Goal: Transaction & Acquisition: Purchase product/service

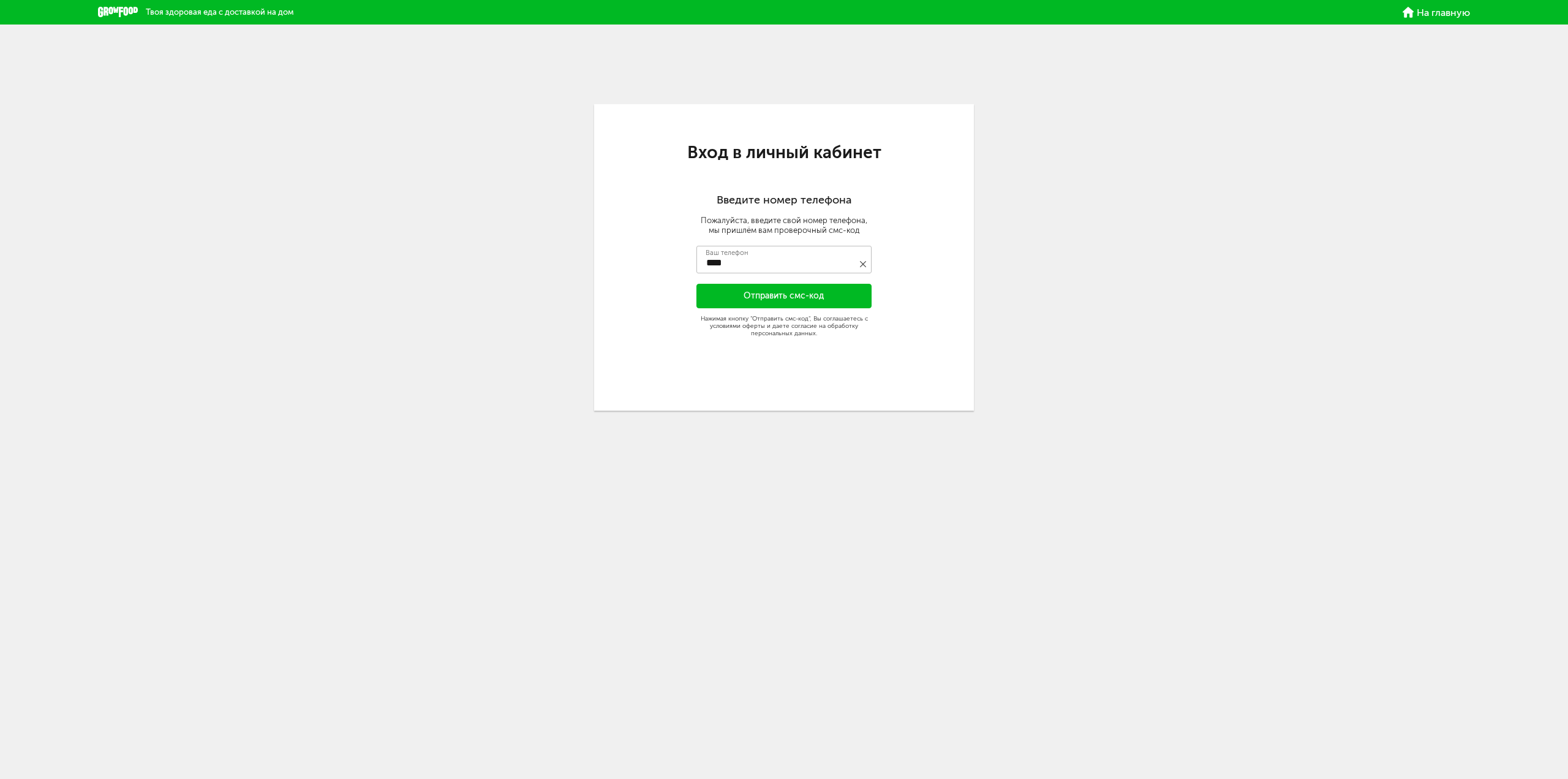
click at [749, 257] on input "****" at bounding box center [784, 259] width 175 height 28
type input "**********"
drag, startPoint x: 743, startPoint y: 288, endPoint x: 858, endPoint y: 518, distance: 257.1
click at [743, 289] on div "**********" at bounding box center [783, 257] width 379 height 307
click at [802, 477] on body "**********" at bounding box center [784, 390] width 1568 height 779
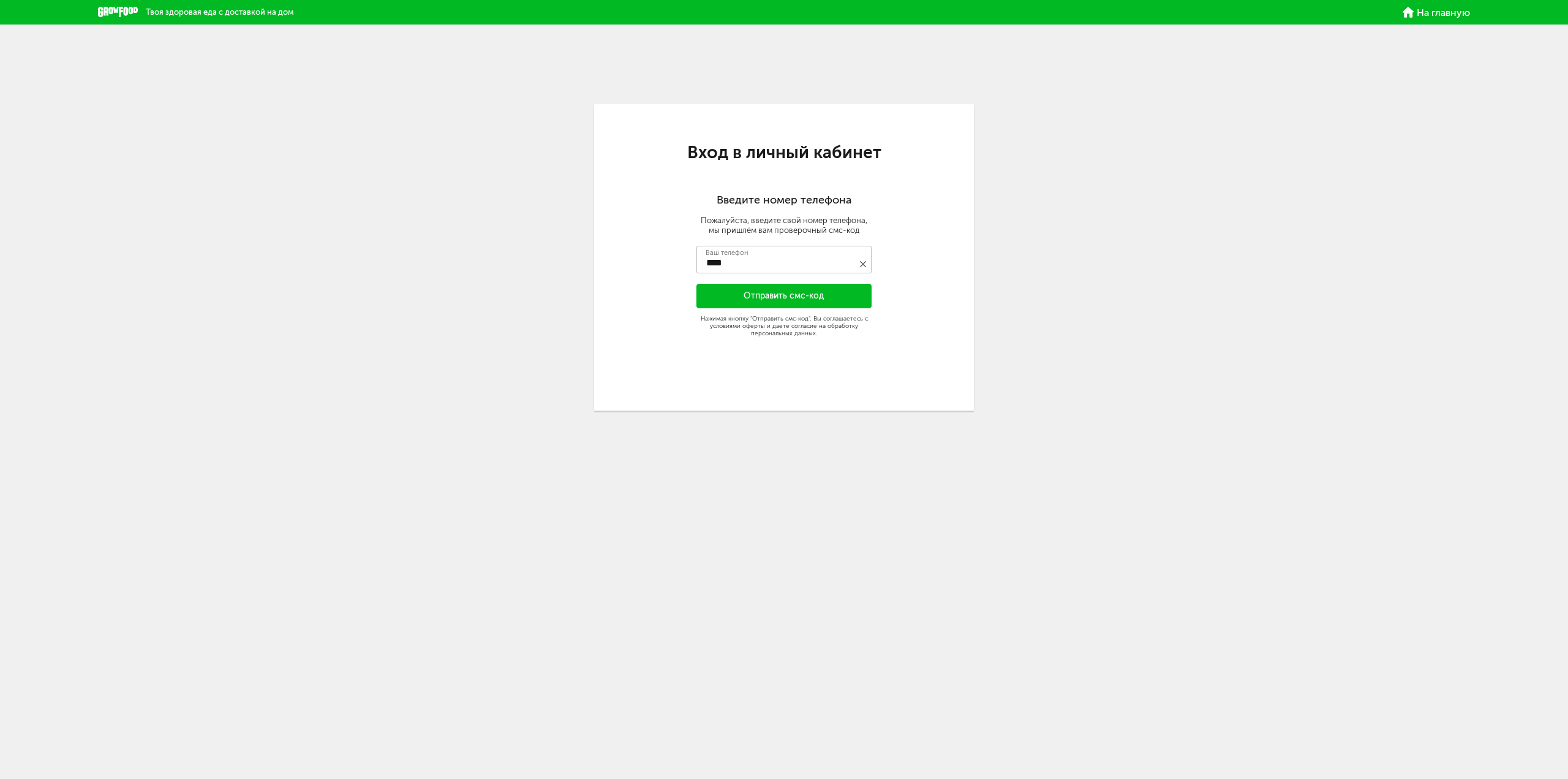
click at [798, 252] on input "****" at bounding box center [784, 259] width 175 height 28
type input "**********"
type input "****"
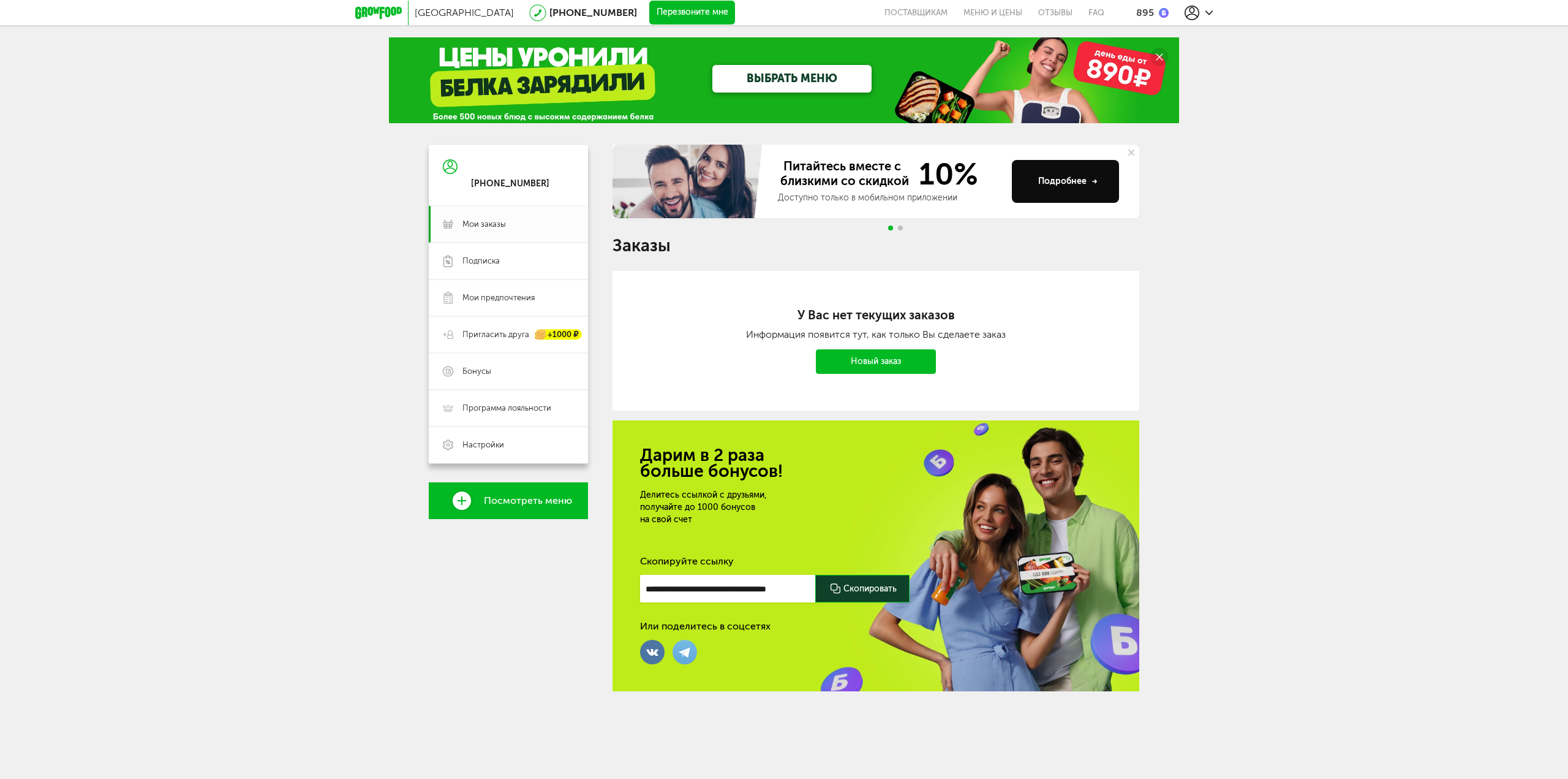
click at [384, 8] on icon at bounding box center [379, 13] width 47 height 13
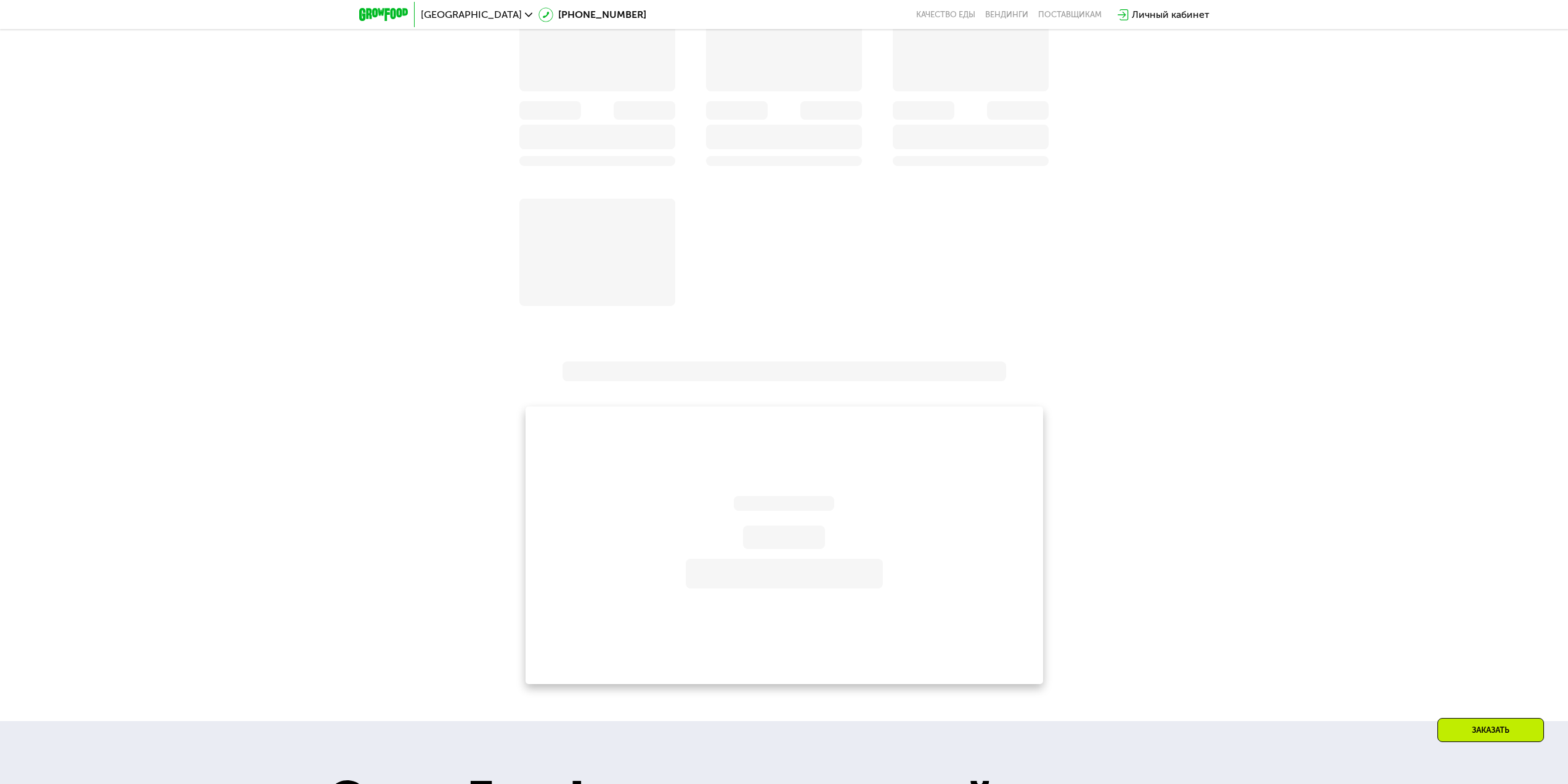
scroll to position [1323, 0]
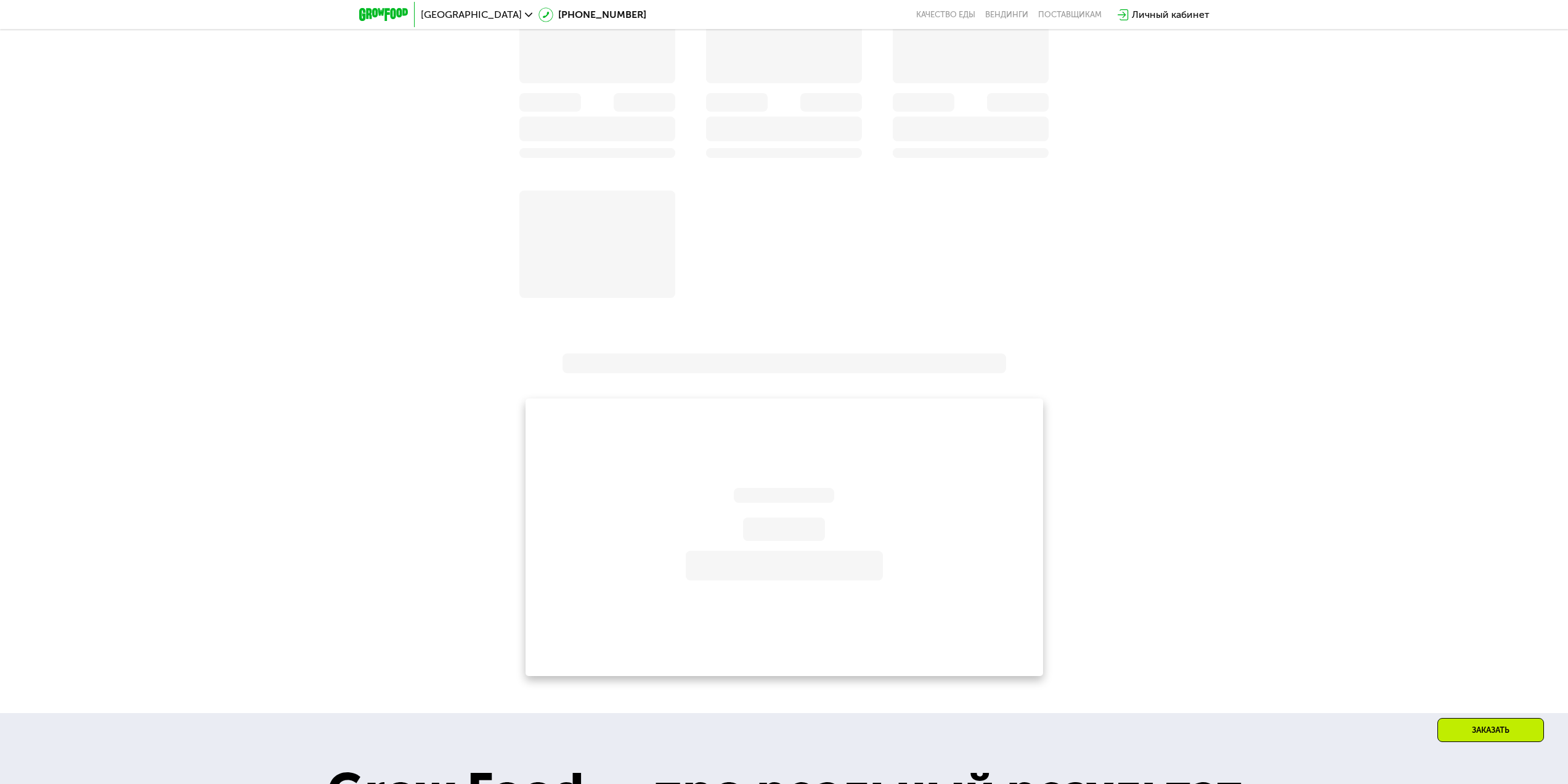
click at [1287, 460] on div at bounding box center [784, 514] width 1568 height 324
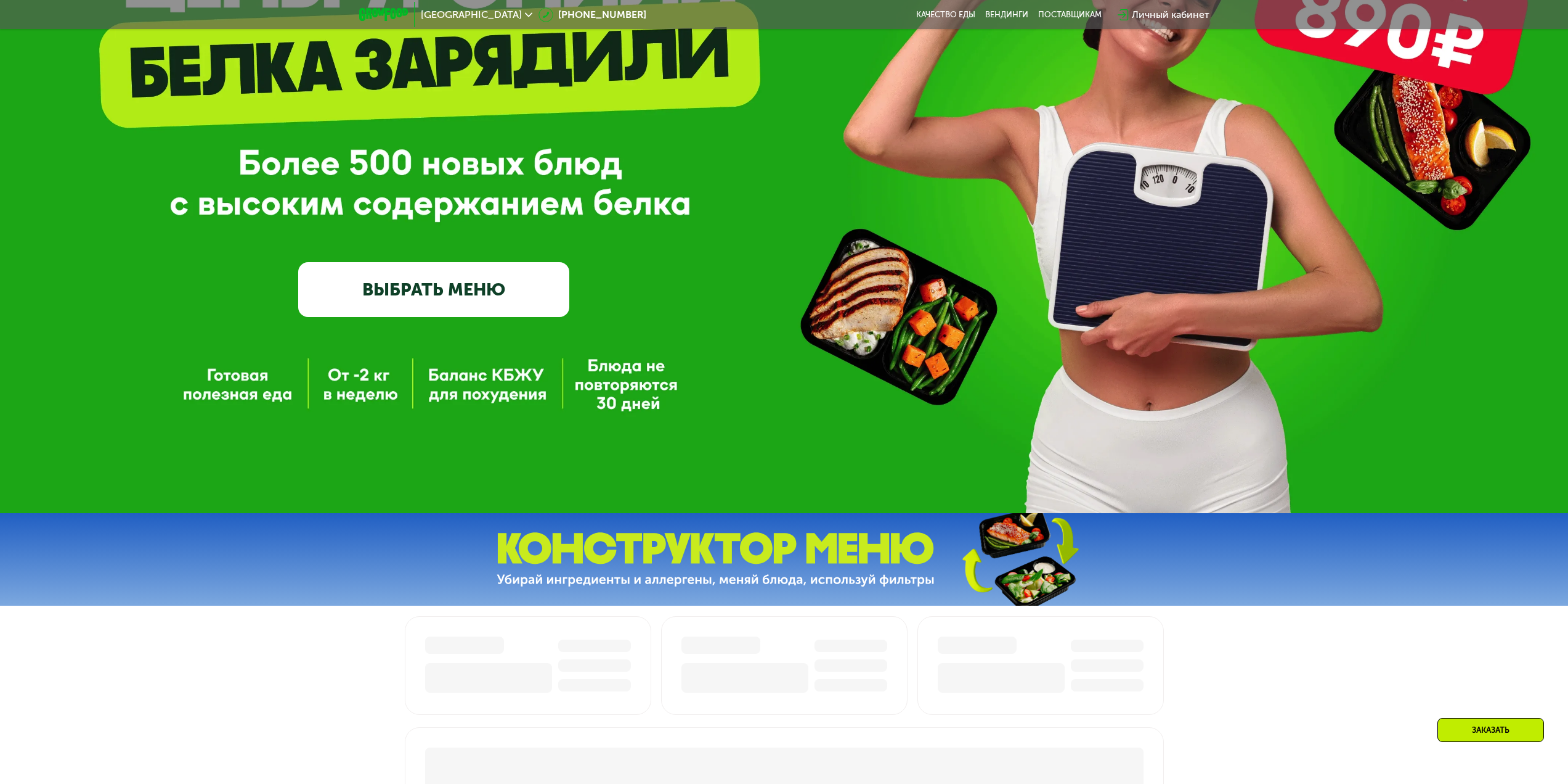
scroll to position [213, 0]
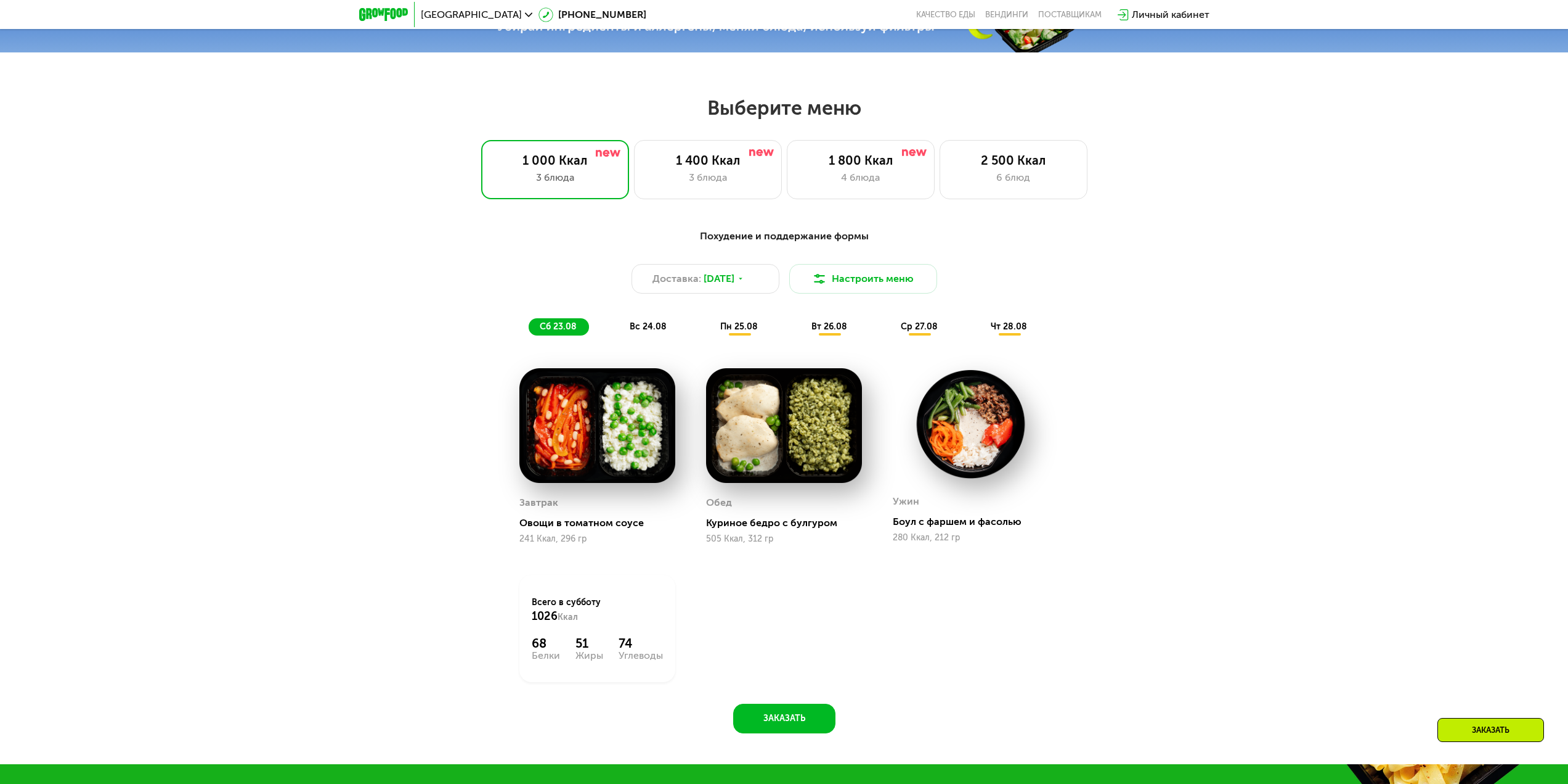
scroll to position [802, 0]
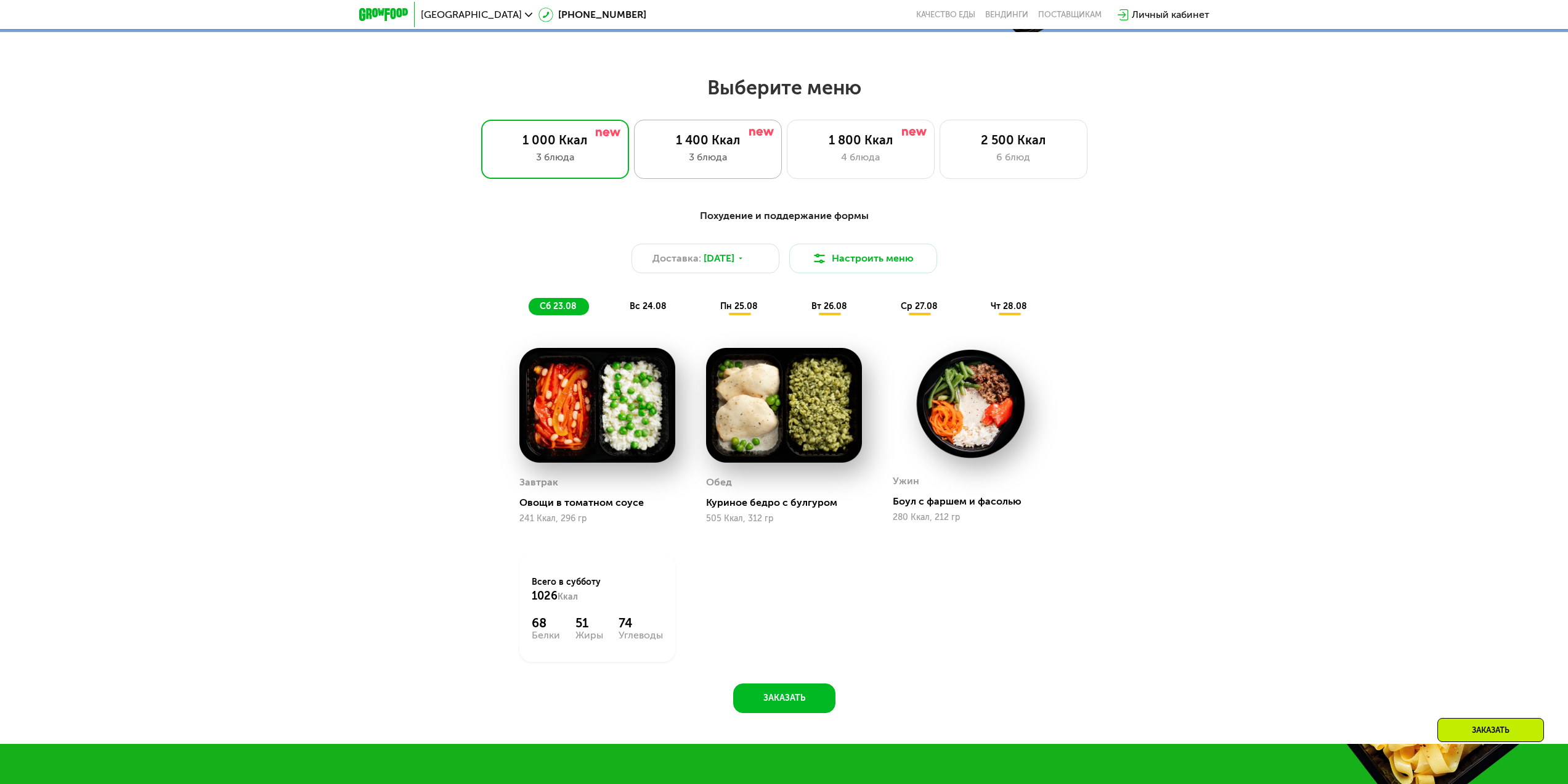
click at [787, 171] on div "1 400 Ккал 3 блюда" at bounding box center [861, 149] width 148 height 59
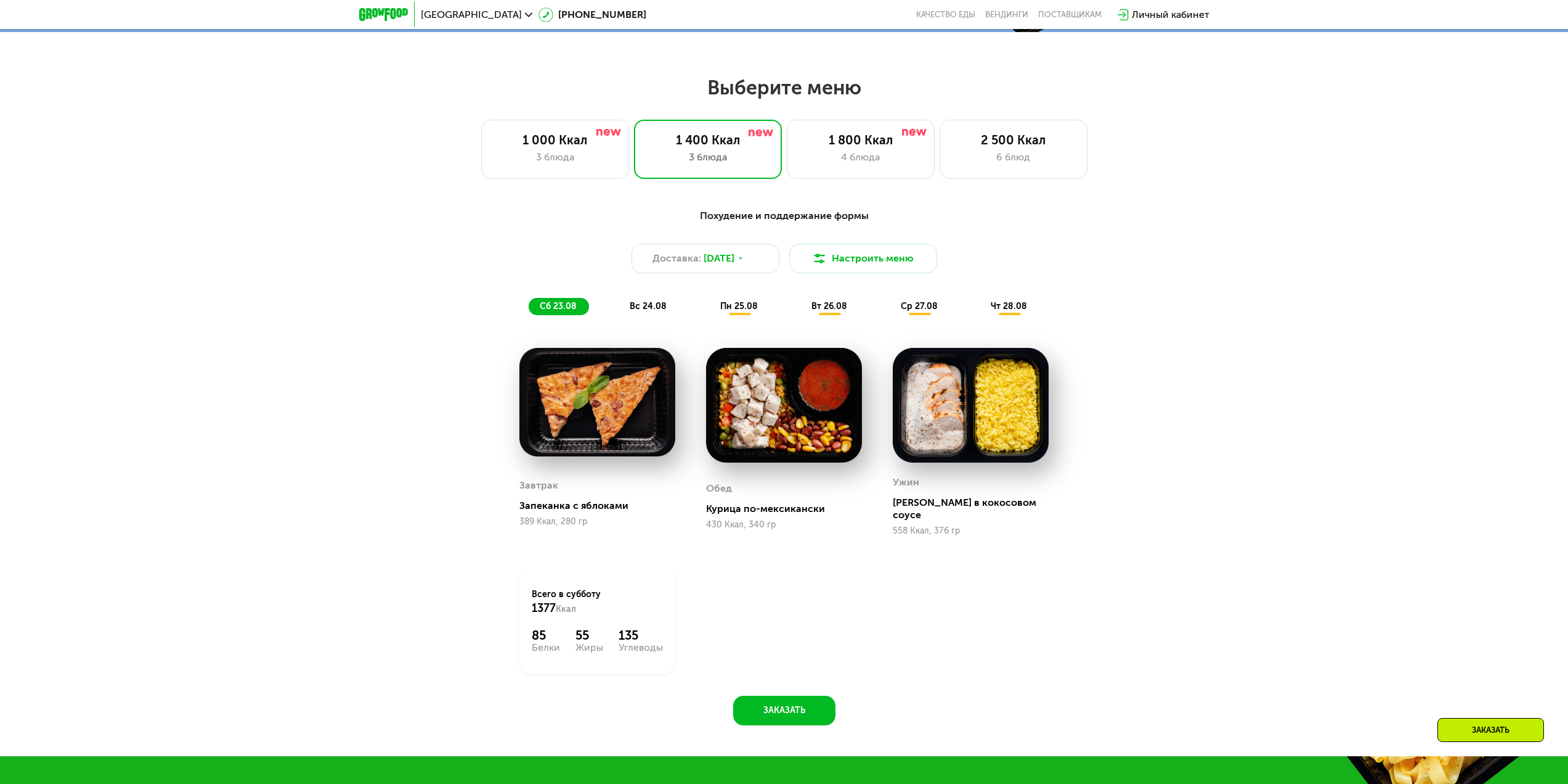
click at [648, 311] on span "вс 24.08" at bounding box center [648, 306] width 37 height 10
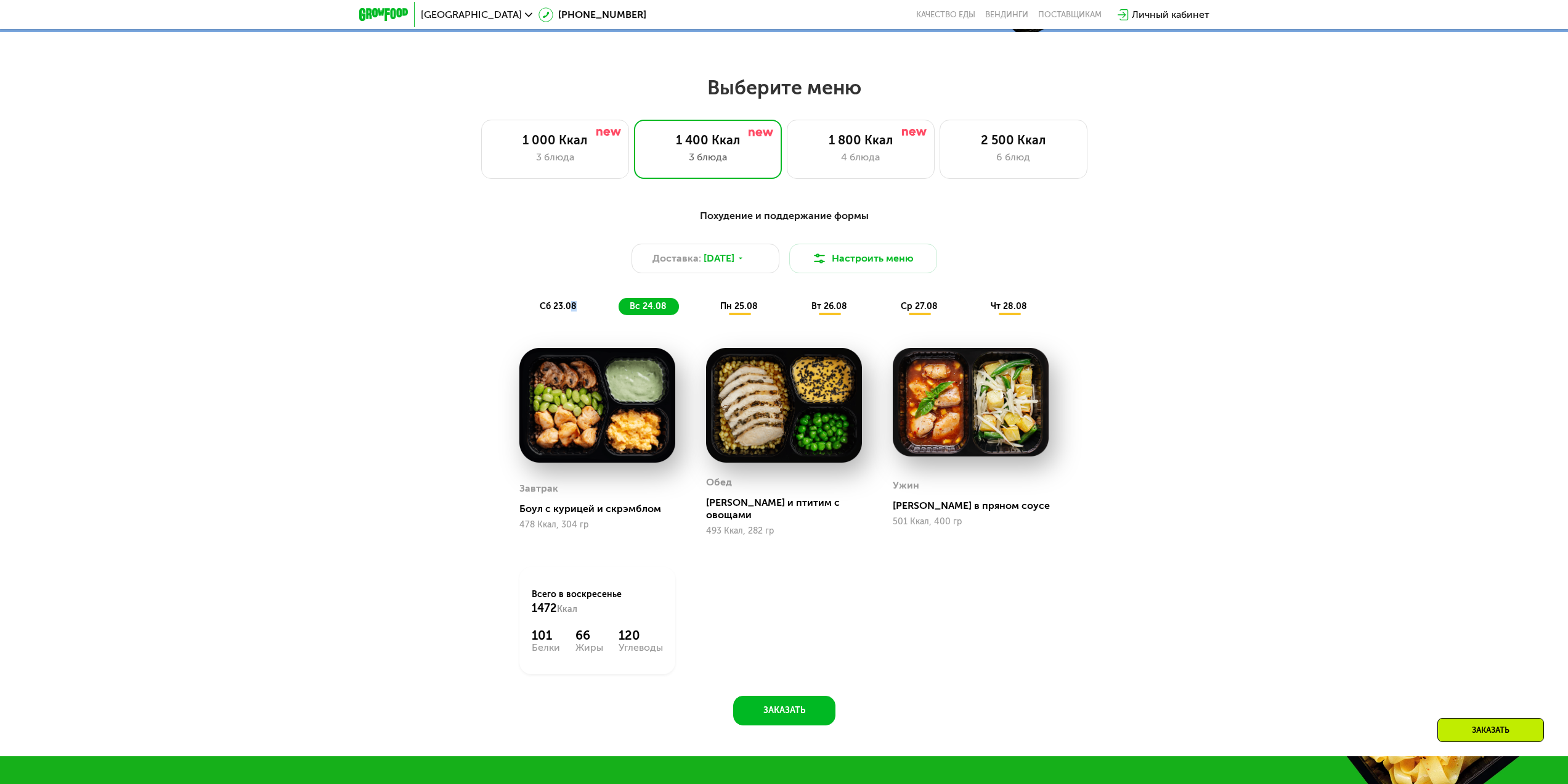
drag, startPoint x: 597, startPoint y: 308, endPoint x: 561, endPoint y: 314, distance: 36.5
click at [568, 313] on div "сб 23.08 вс 24.08 пн 25.08 вт 26.08 ср 27.08 чт 28.08" at bounding box center [784, 306] width 511 height 17
click at [561, 311] on span "сб 23.08" at bounding box center [559, 306] width 37 height 10
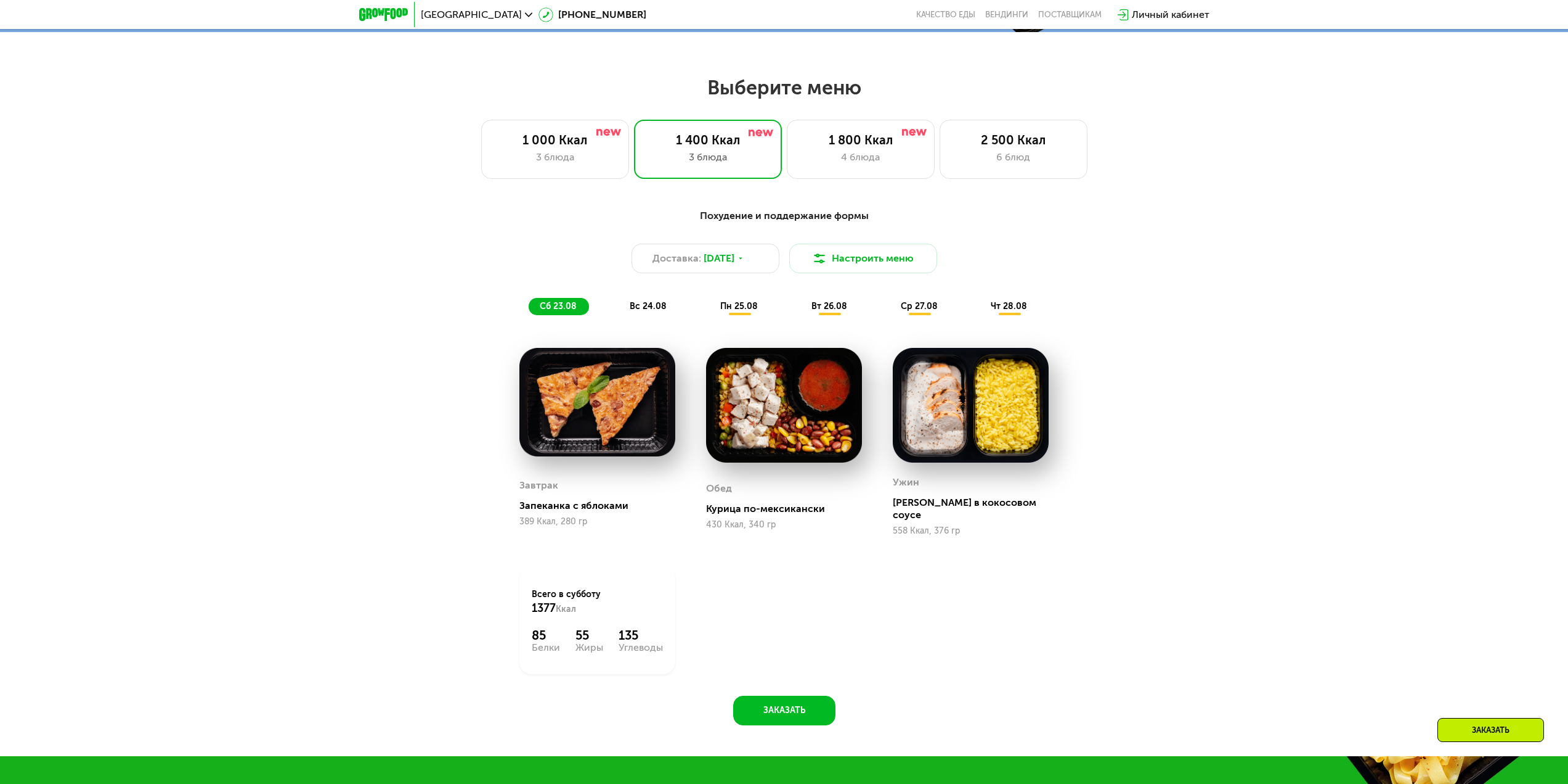
click at [709, 315] on div "вс 24.08" at bounding box center [740, 306] width 61 height 17
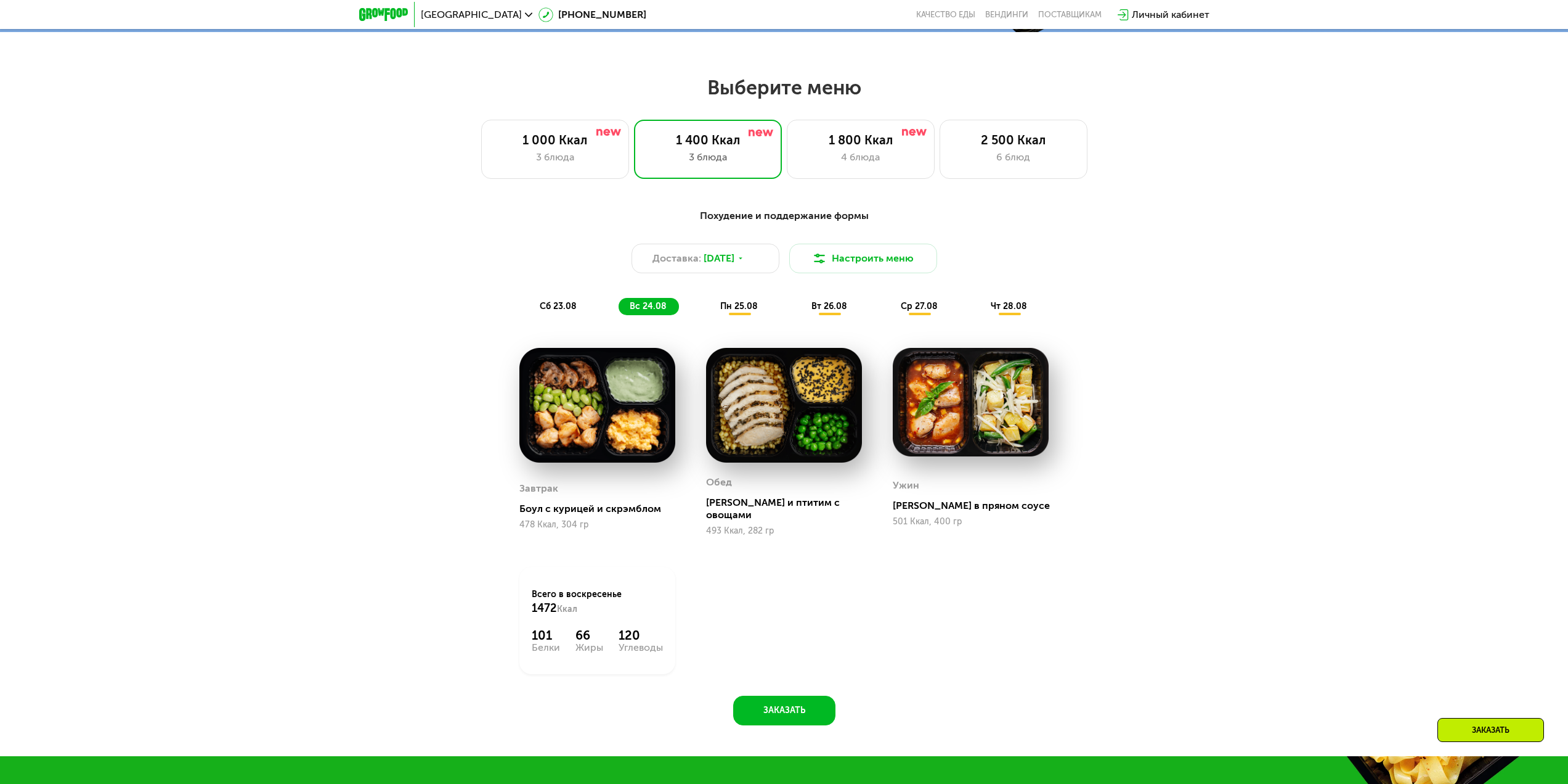
click at [697, 313] on div "сб 23.08 вс 24.08 пн 25.08 вт 26.08 ср 27.08 чт 28.08" at bounding box center [784, 306] width 511 height 17
click at [749, 311] on span "пн 25.08" at bounding box center [739, 306] width 38 height 10
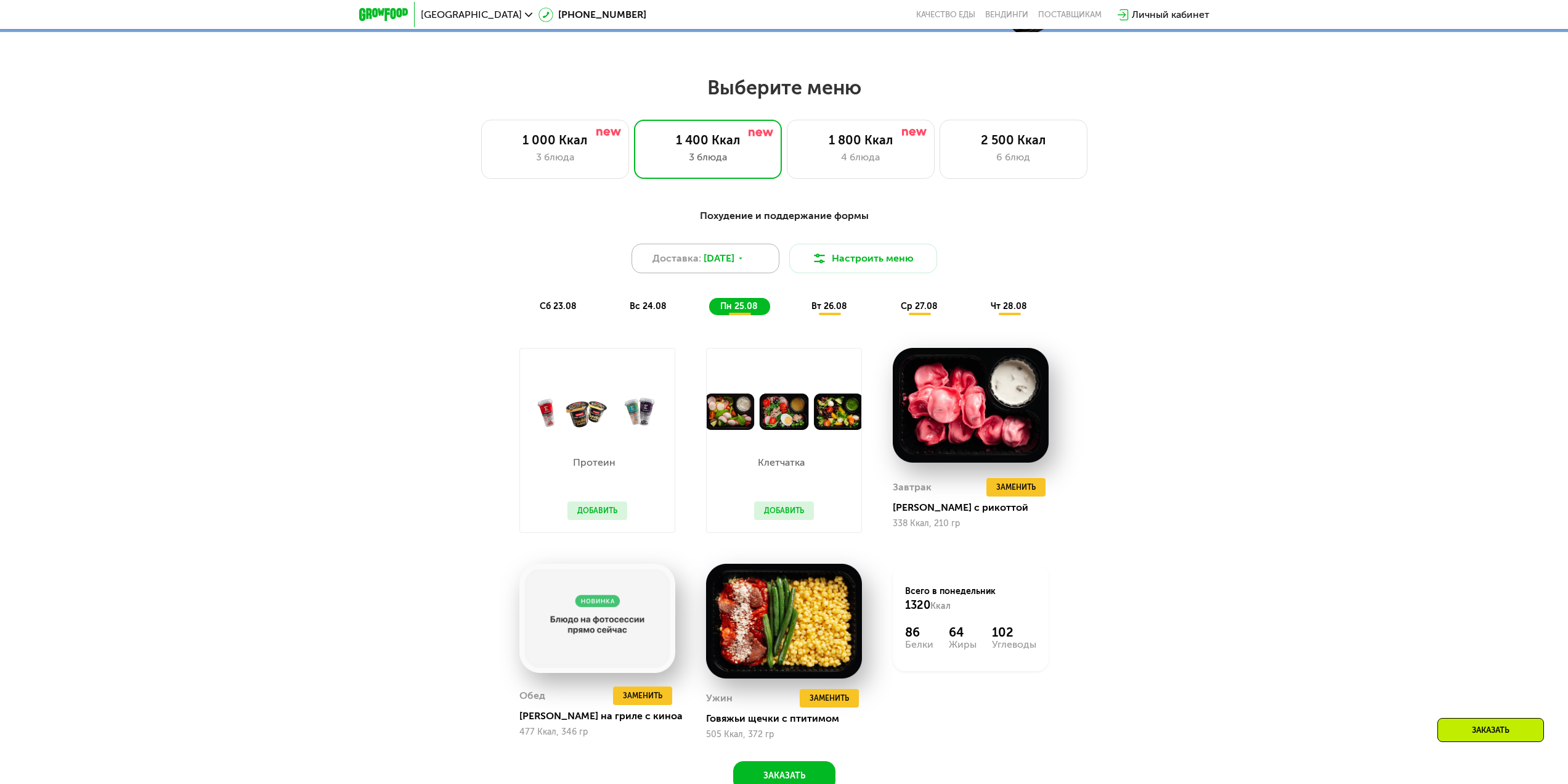
click at [756, 273] on div "Доставка: [DATE]" at bounding box center [706, 258] width 148 height 30
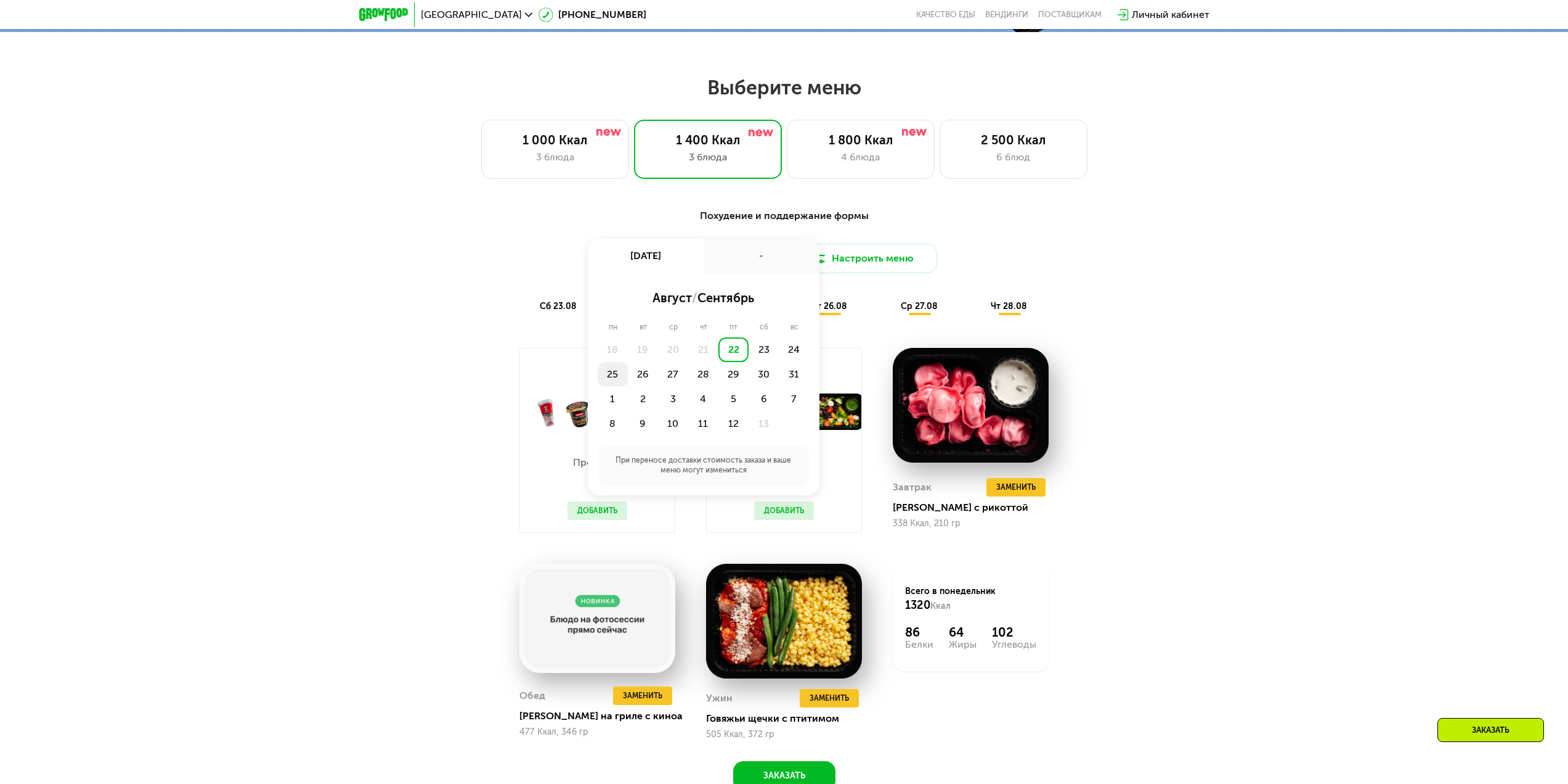
click at [628, 375] on div "25" at bounding box center [643, 373] width 30 height 24
click at [476, 273] on div "Доставка: [DATE] авг, пн - Утро Вечер 18:00-23:00 18:00-20:00 19:00-21:00 20:00…" at bounding box center [784, 258] width 730 height 30
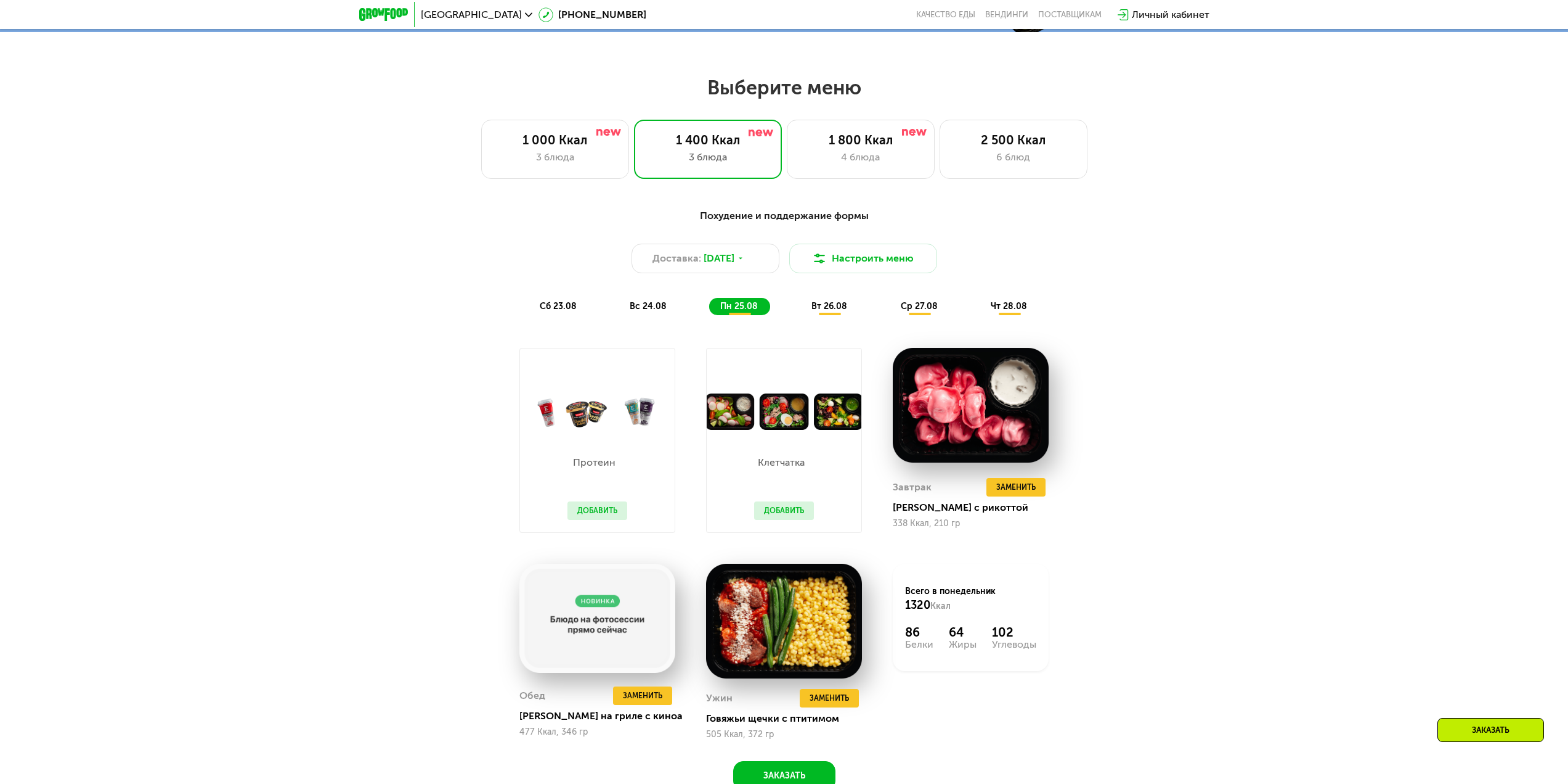
click at [648, 322] on div "Похудение и поддержание формы Доставка: [DATE] Настроить меню сб 23.08 вс 24.08…" at bounding box center [784, 261] width 744 height 121
click at [709, 315] on div "вс 24.08" at bounding box center [740, 306] width 61 height 17
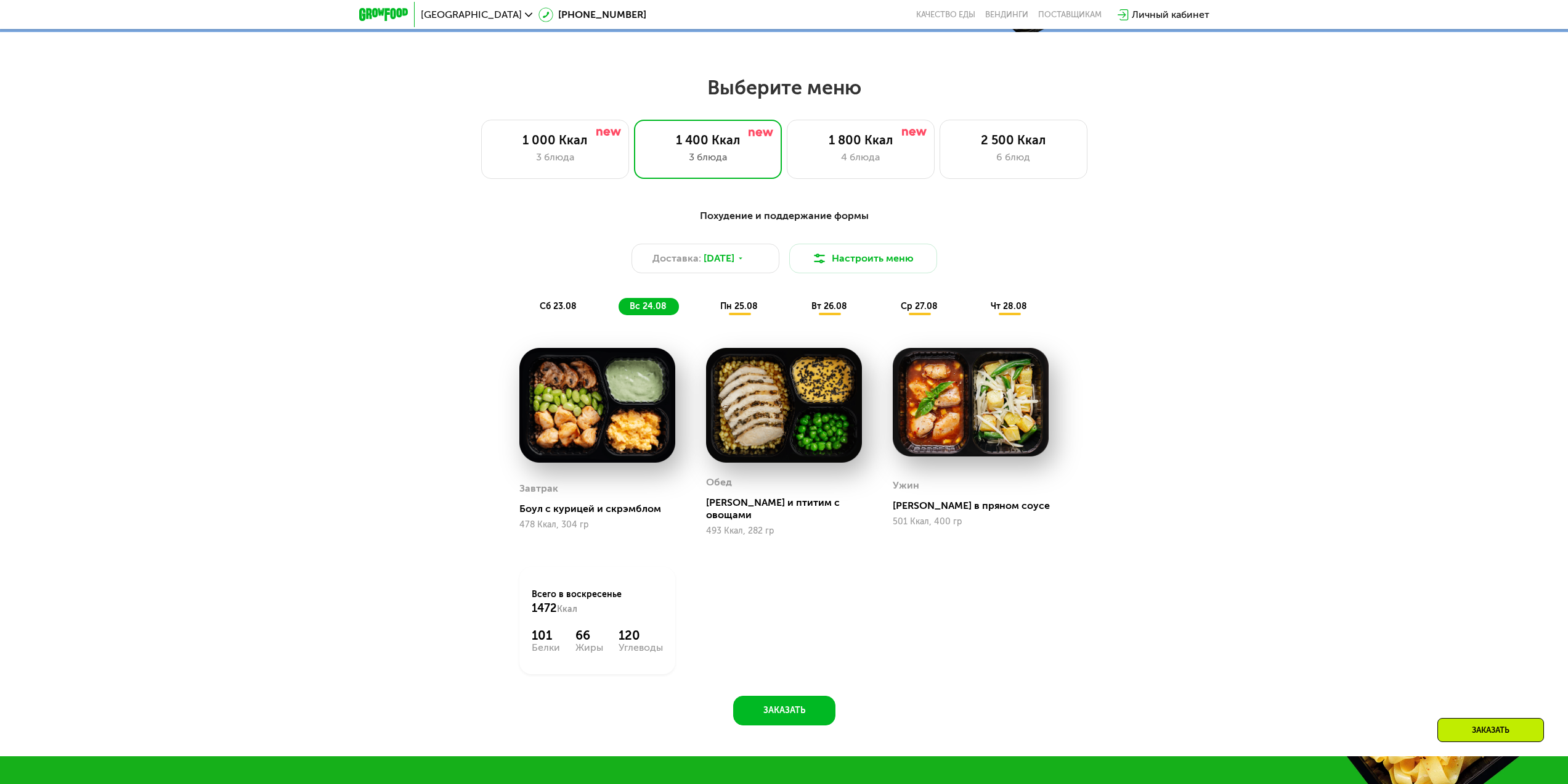
click at [573, 403] on img at bounding box center [597, 405] width 156 height 115
click at [829, 265] on button "Настроить меню" at bounding box center [864, 258] width 148 height 30
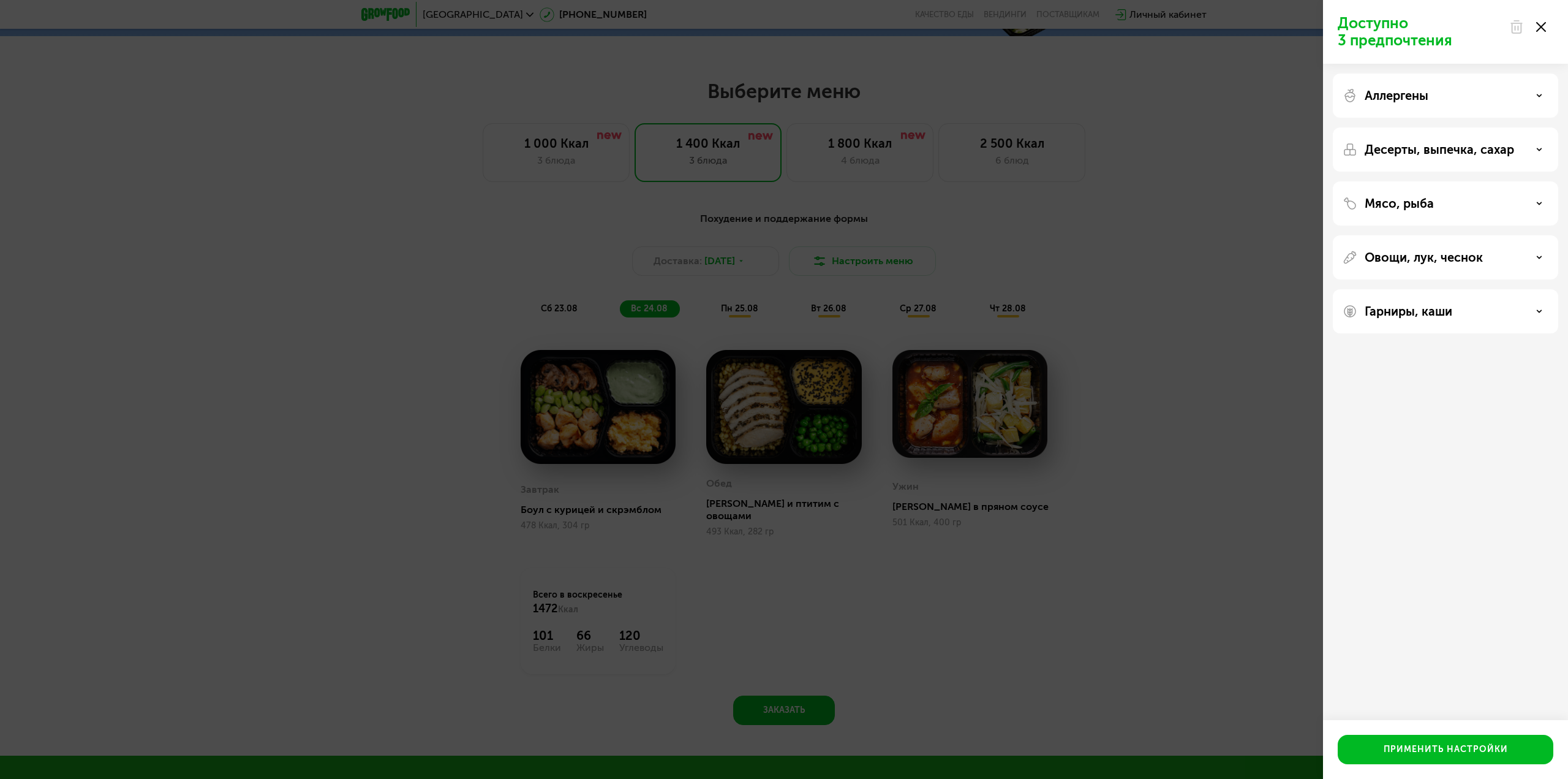
click at [781, 267] on div "Доступно 3 предпочтения Аллергены Десерты, выпечка, сахар Мясо, рыба Овощи, лук…" at bounding box center [784, 390] width 1568 height 779
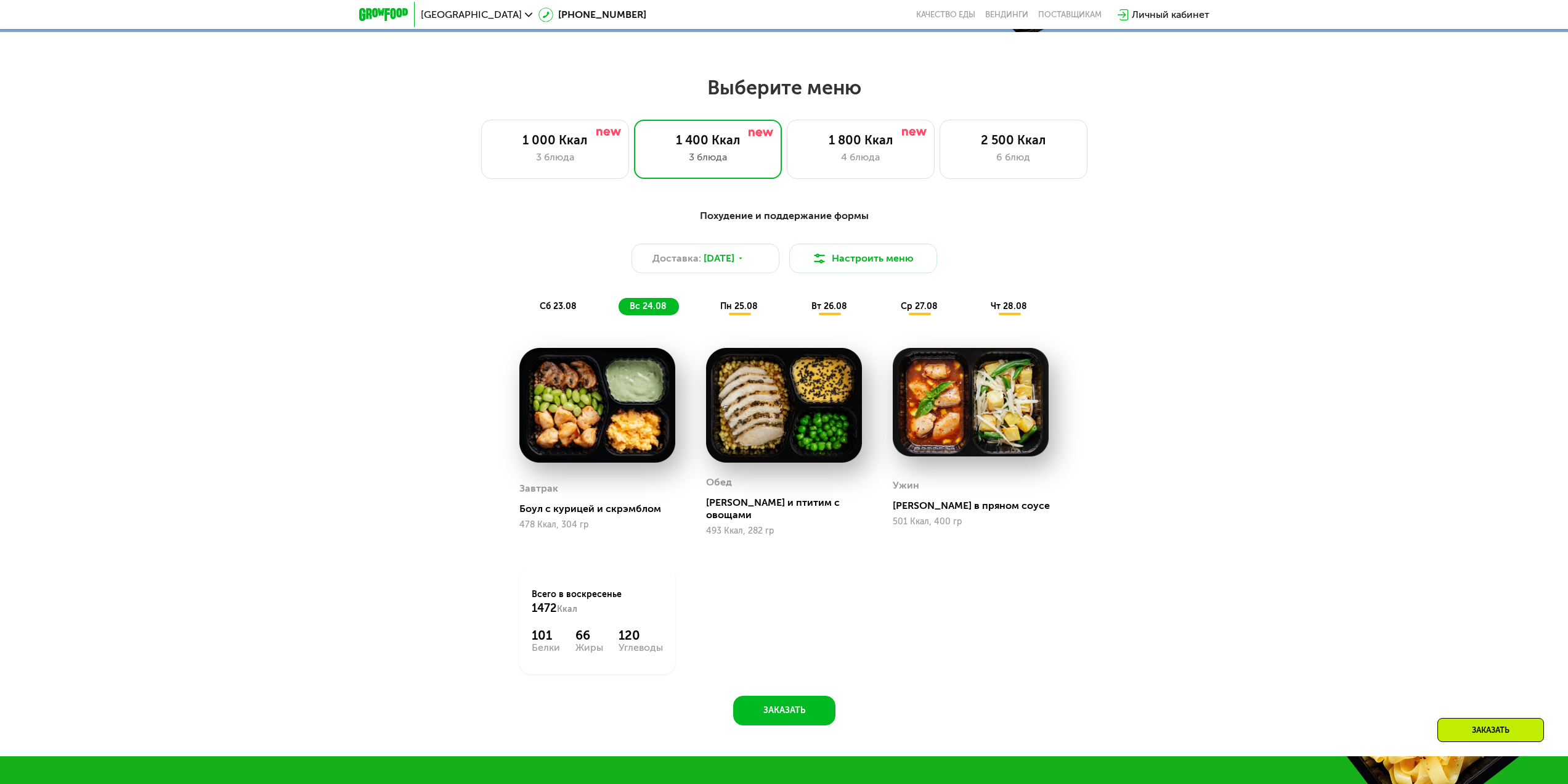
click at [733, 255] on span "[DATE]" at bounding box center [719, 259] width 31 height 15
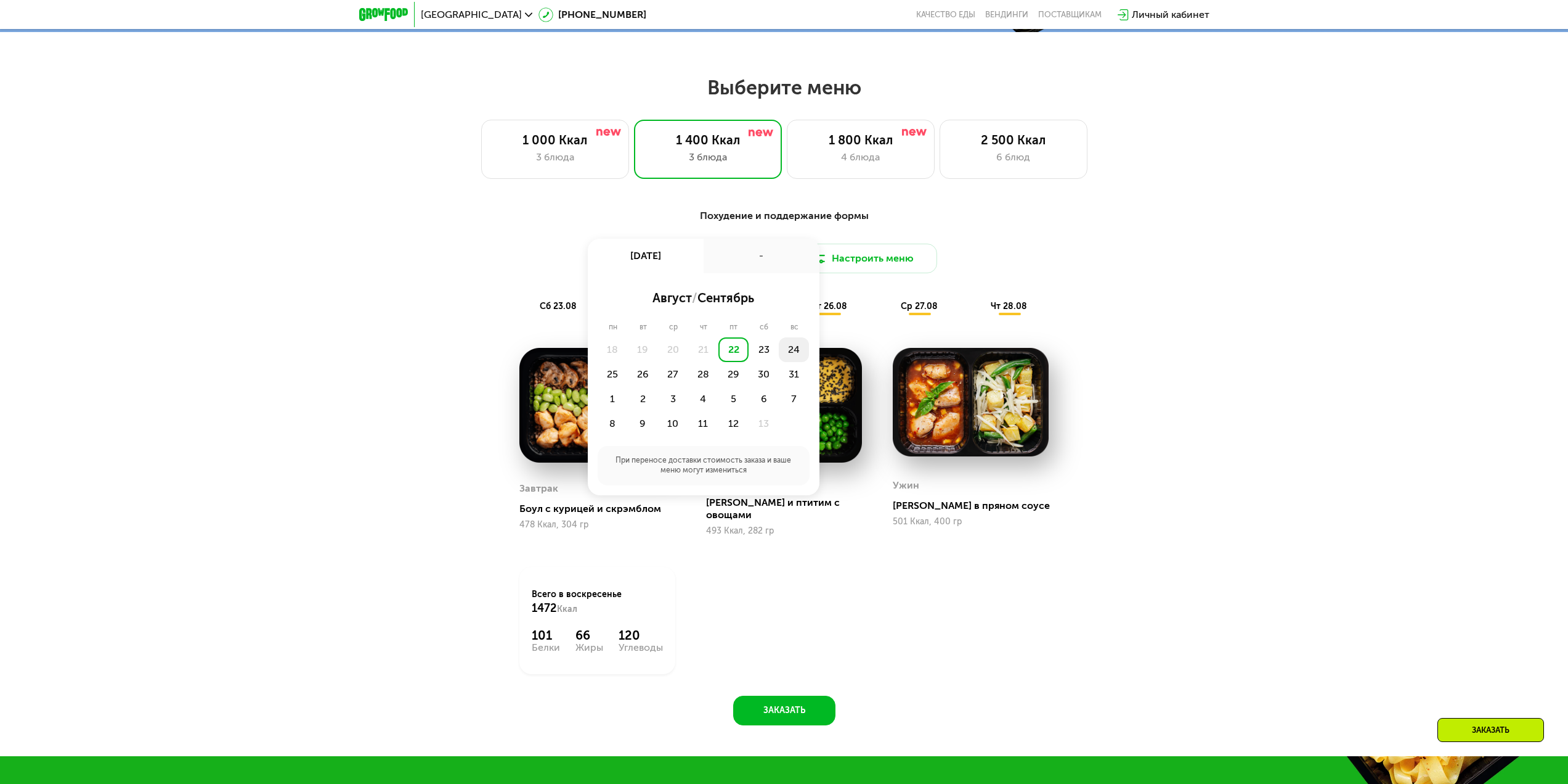
click at [781, 351] on div "18 19 20 21 22 23 24 25 26 27 28 29 30 31 1 2 3 4 5 6 7 8 9 10 11 12 13" at bounding box center [704, 386] width 212 height 99
click at [628, 362] on div "24" at bounding box center [613, 373] width 30 height 24
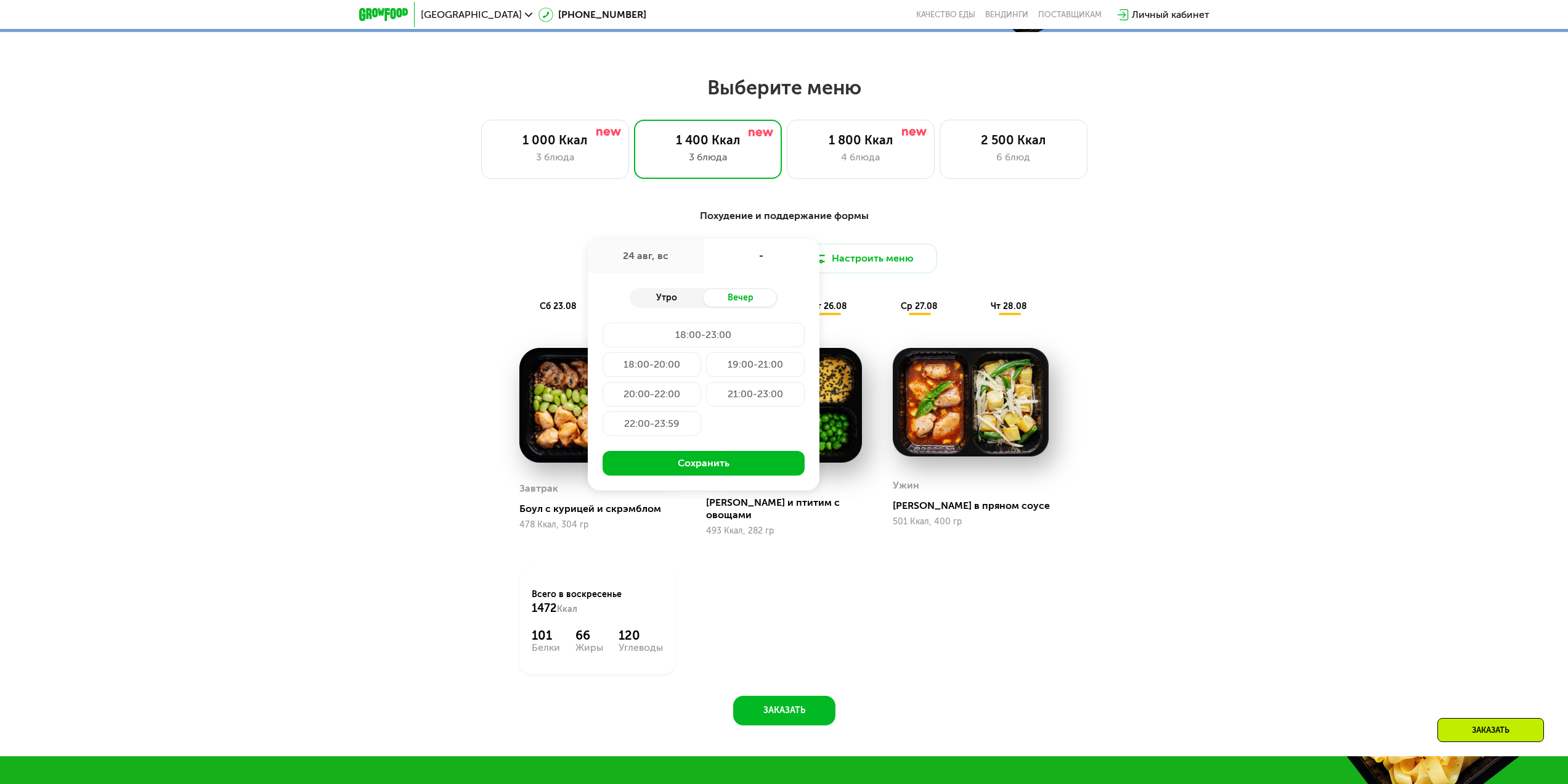
click at [698, 303] on div "Утро" at bounding box center [666, 298] width 74 height 17
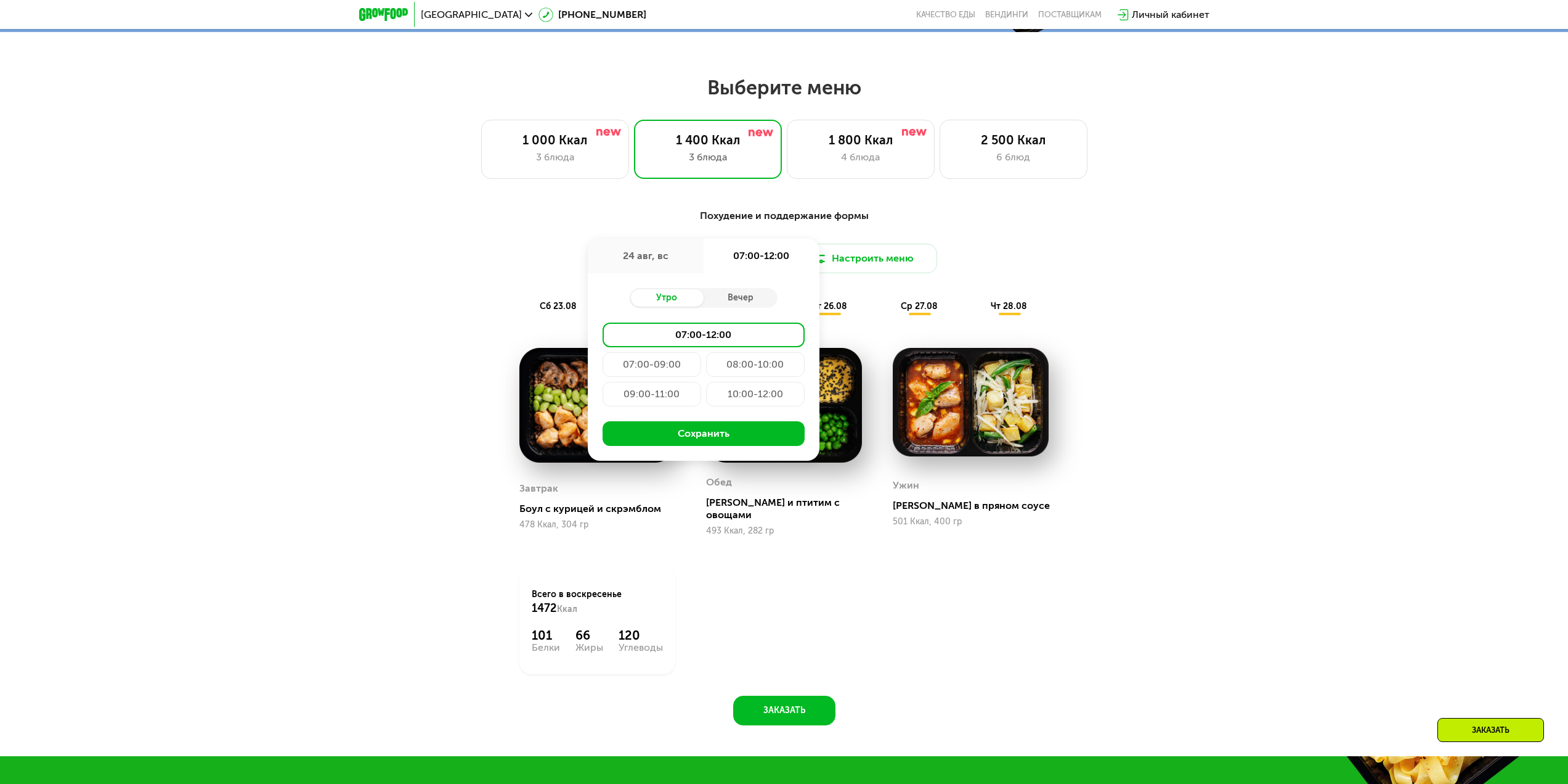
click at [747, 406] on div "10:00-12:00" at bounding box center [755, 394] width 99 height 24
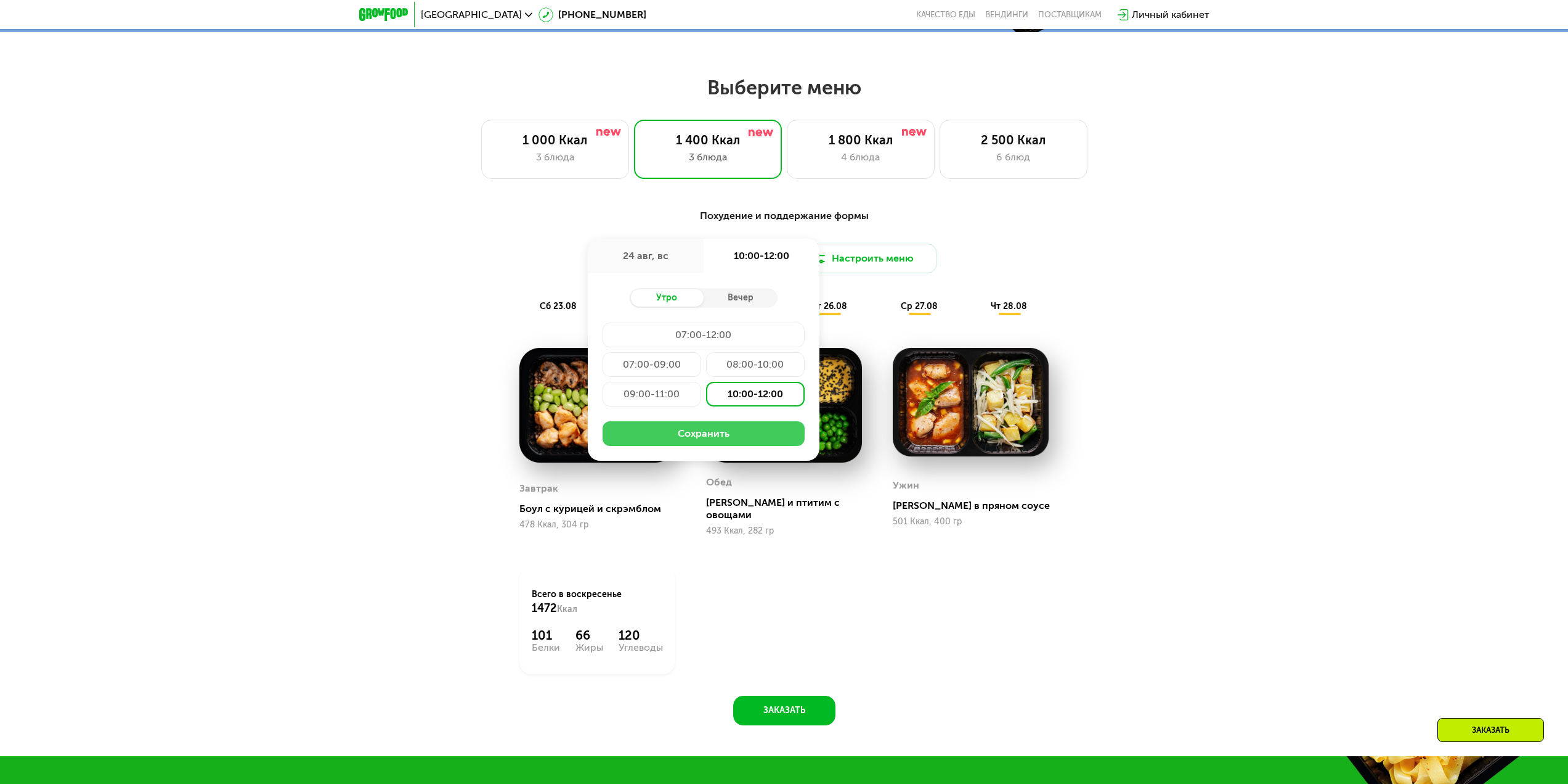
click at [715, 435] on button "Сохранить" at bounding box center [704, 432] width 202 height 24
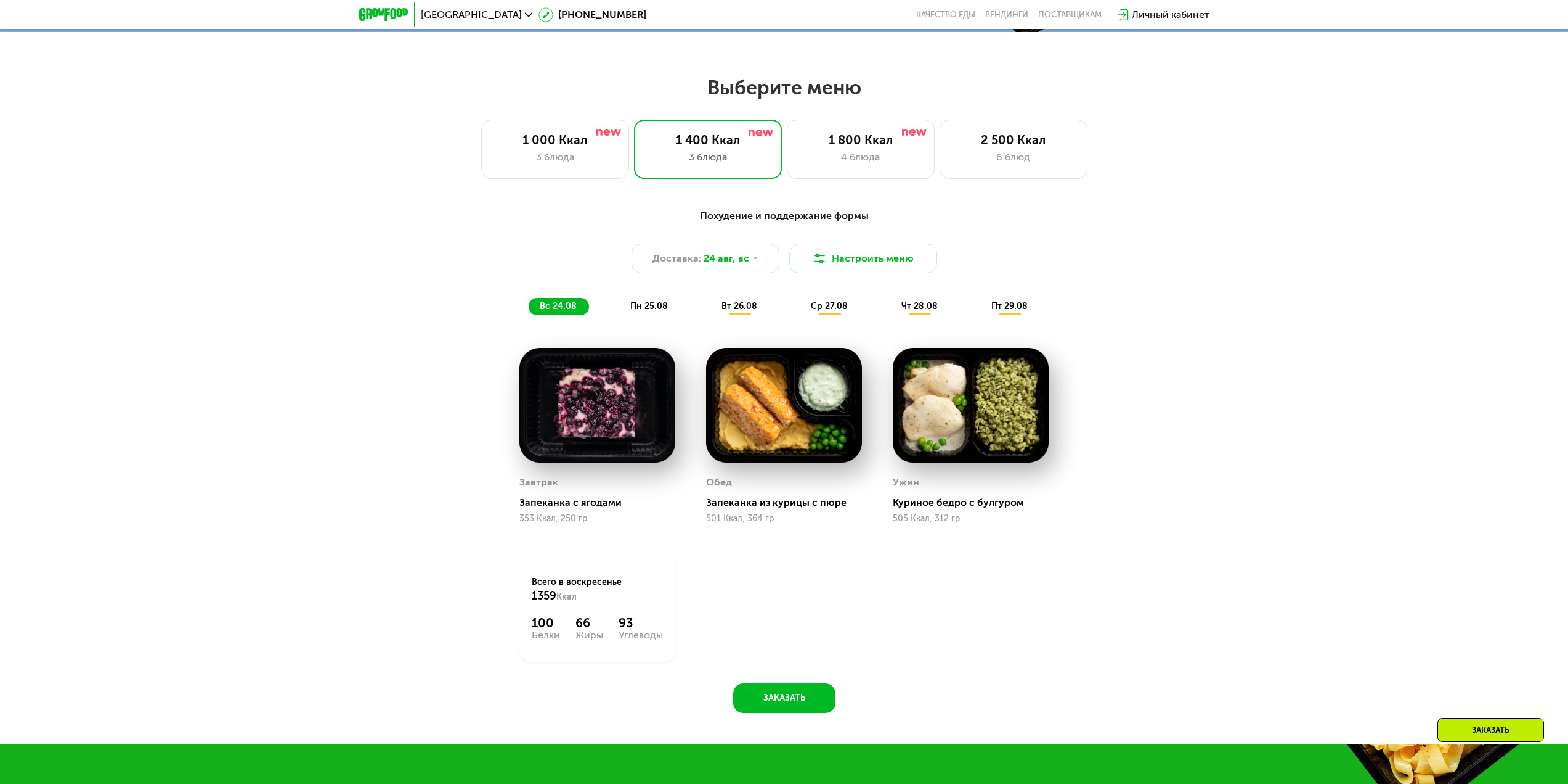
click at [572, 416] on img at bounding box center [597, 405] width 156 height 115
click at [583, 455] on img at bounding box center [597, 405] width 156 height 115
click at [583, 508] on div "Запеканка с ягодами" at bounding box center [602, 502] width 166 height 13
click at [564, 550] on div "Всего в [DATE] 1359 Ккал 100 Белки 66 Жиры 93 Углеводы" at bounding box center [597, 608] width 187 height 138
click at [567, 580] on div "Всего в [DATE] 1359 Ккал 100 Белки 66 Жиры 93 Углеводы" at bounding box center [597, 607] width 156 height 107
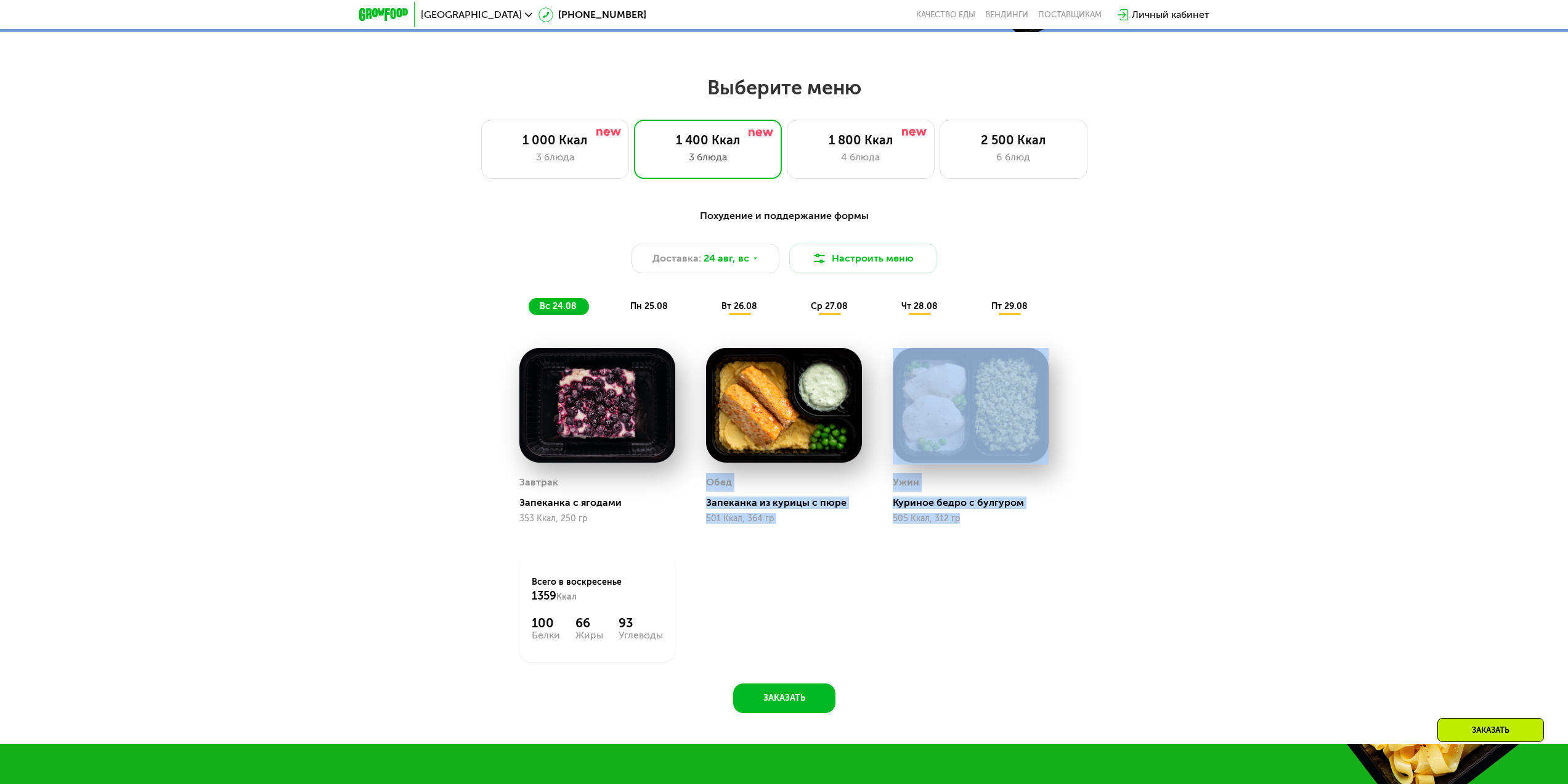
drag, startPoint x: 700, startPoint y: 492, endPoint x: 1016, endPoint y: 531, distance: 318.4
click at [0, 0] on div "Завтрак [PERSON_NAME] с ягодами 353 Ккал, 250 гр Обед Запеканка из курицы с пюр…" at bounding box center [0, 0] width 0 height 0
click at [1016, 531] on div "Ужин Куриное бедро с булгуром [GEOGRAPHIC_DATA], 312 гр" at bounding box center [971, 436] width 187 height 207
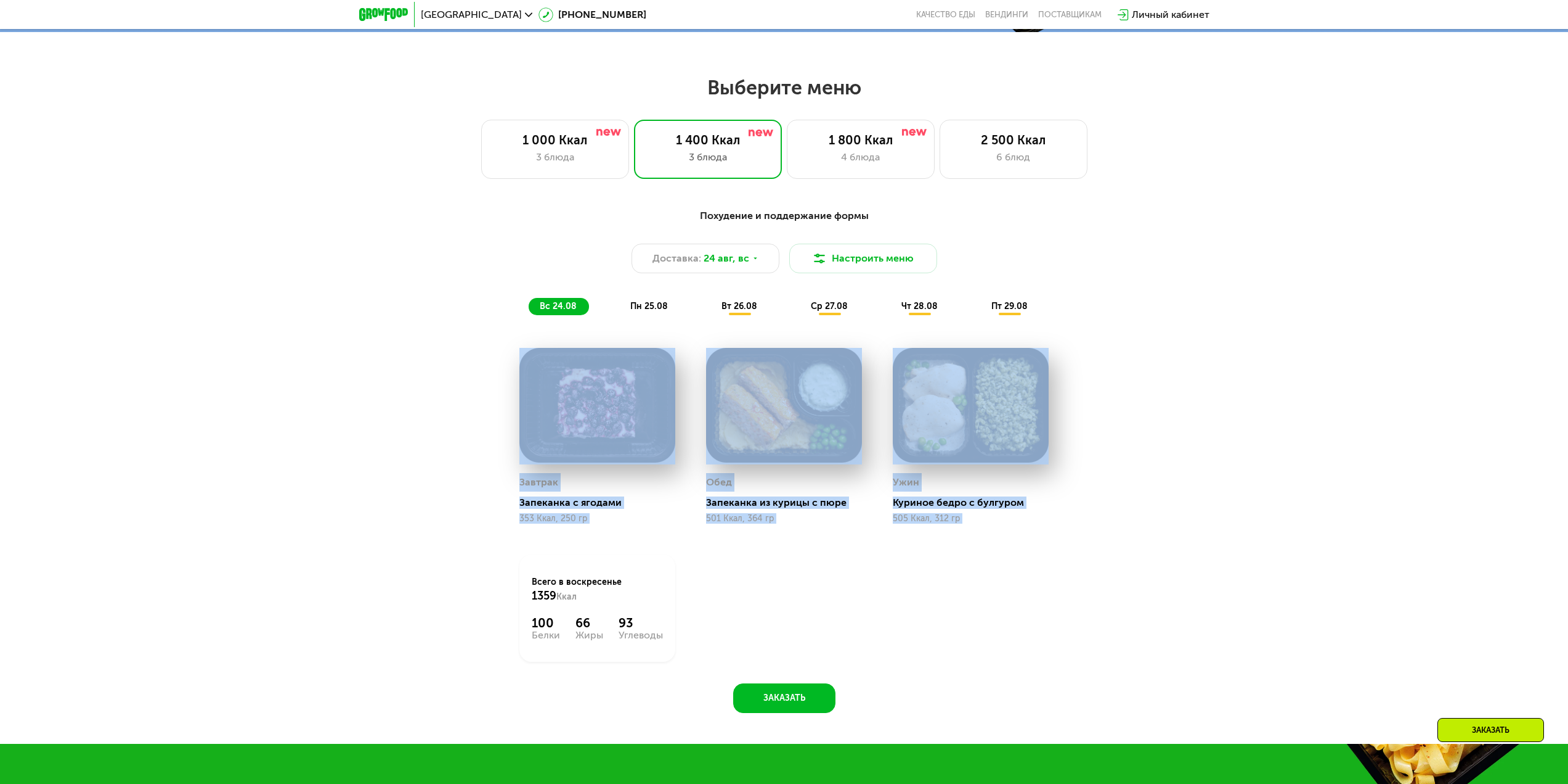
drag, startPoint x: 1016, startPoint y: 531, endPoint x: 441, endPoint y: 323, distance: 611.5
click at [442, 324] on div "Похудение и поддержание формы Доставка: [DATE] Настроить меню вс 24.08 пн 25.08…" at bounding box center [784, 457] width 759 height 513
click at [965, 491] on div "Ужин" at bounding box center [971, 482] width 156 height 19
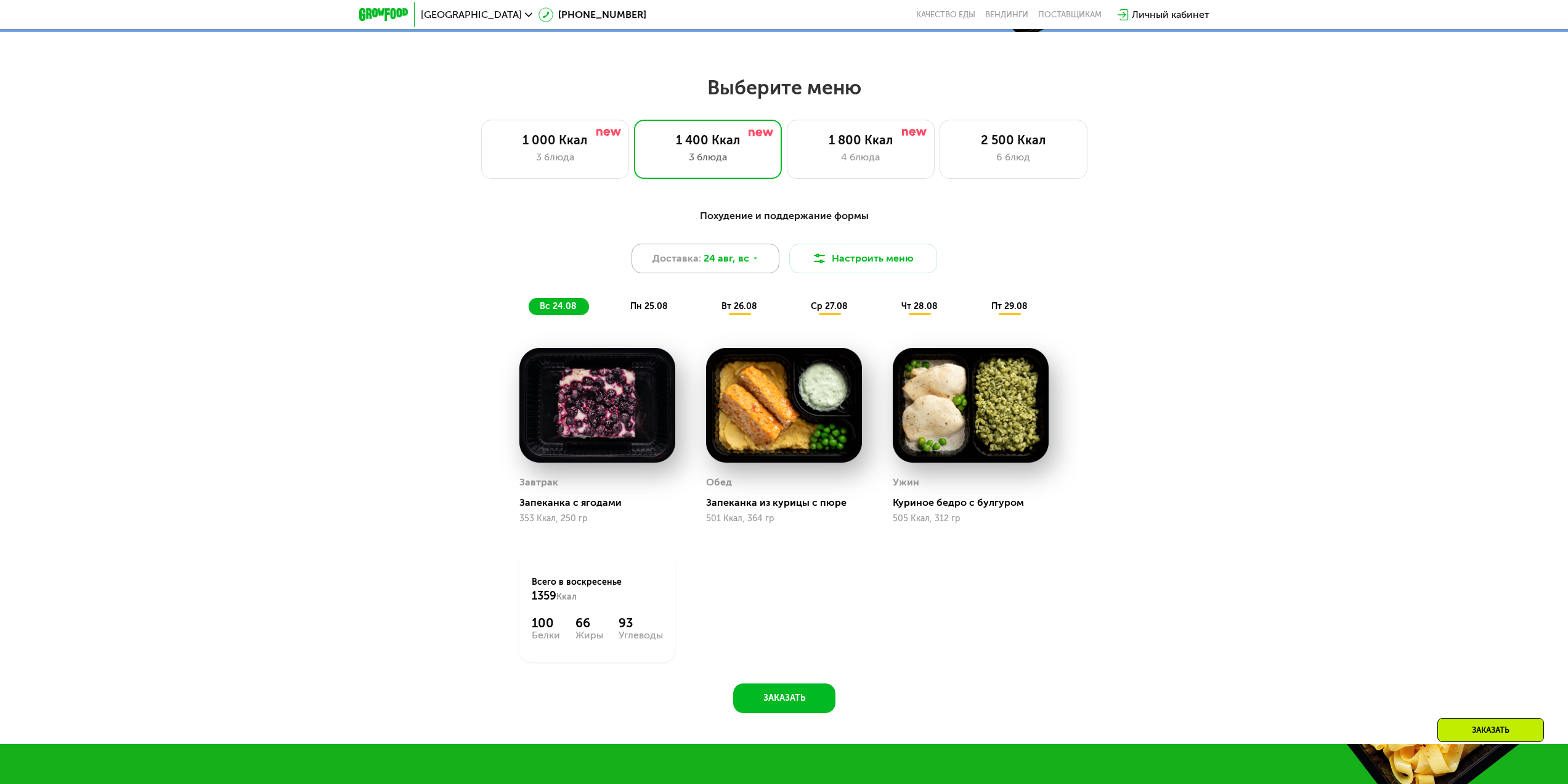
click at [705, 266] on span "24 авг, вс" at bounding box center [726, 259] width 45 height 15
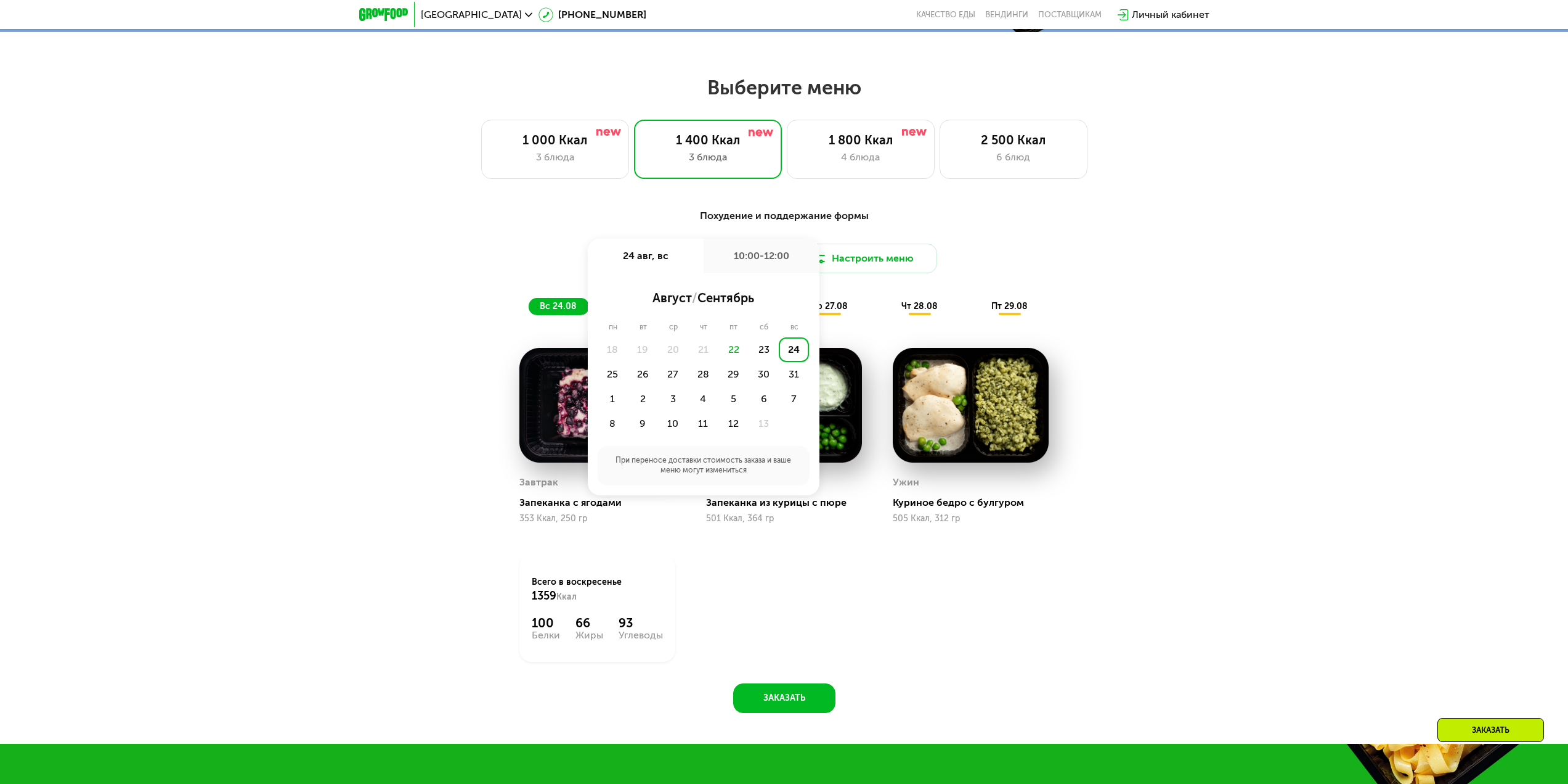
click at [1014, 249] on div "Доставка: [DATE] авг, вс 10:00-12:00 август / сентябрь пн вт ср чт пт сб вс 18 …" at bounding box center [784, 258] width 730 height 30
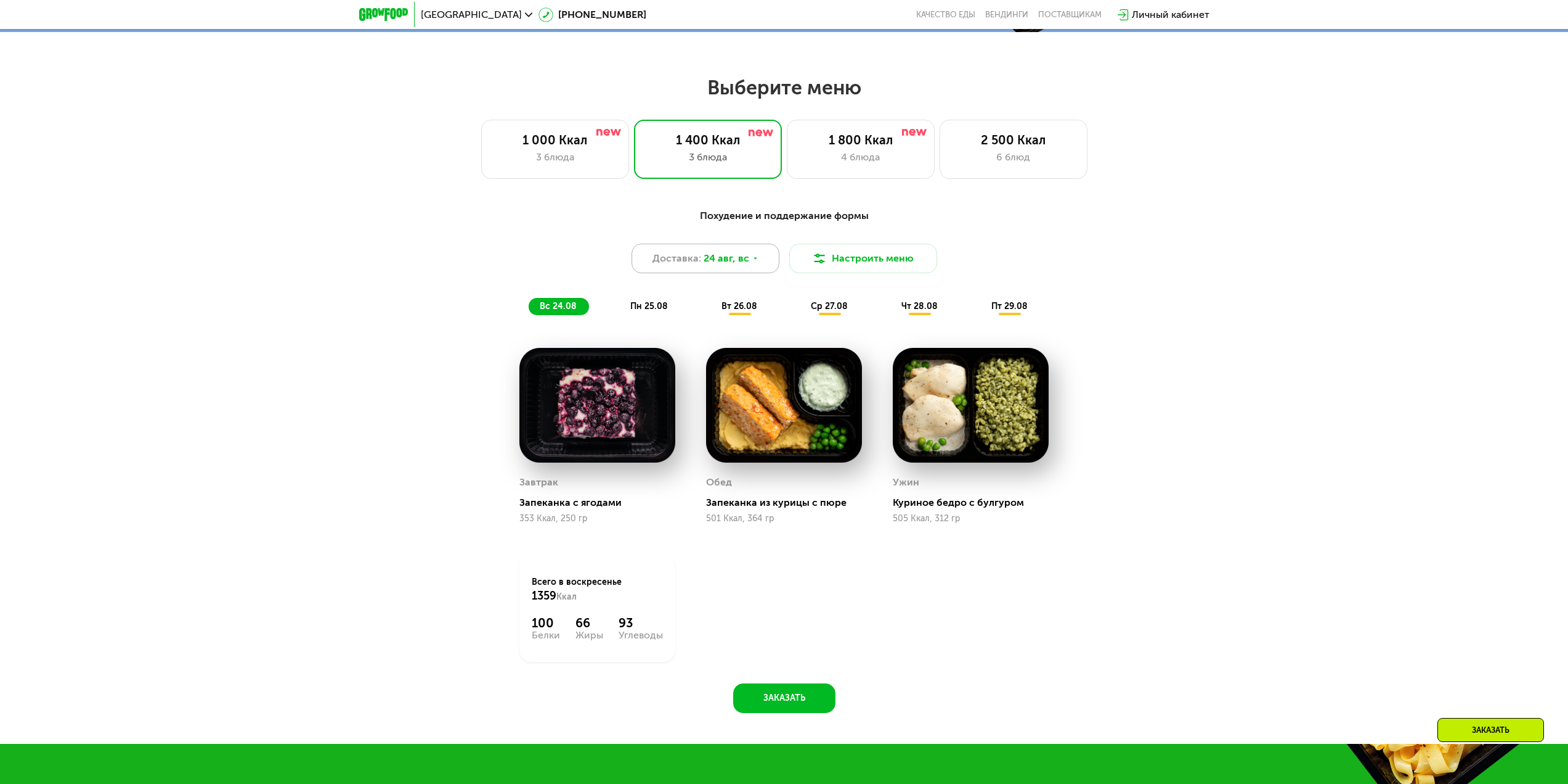
click at [724, 259] on span "24 авг, вс" at bounding box center [726, 259] width 45 height 15
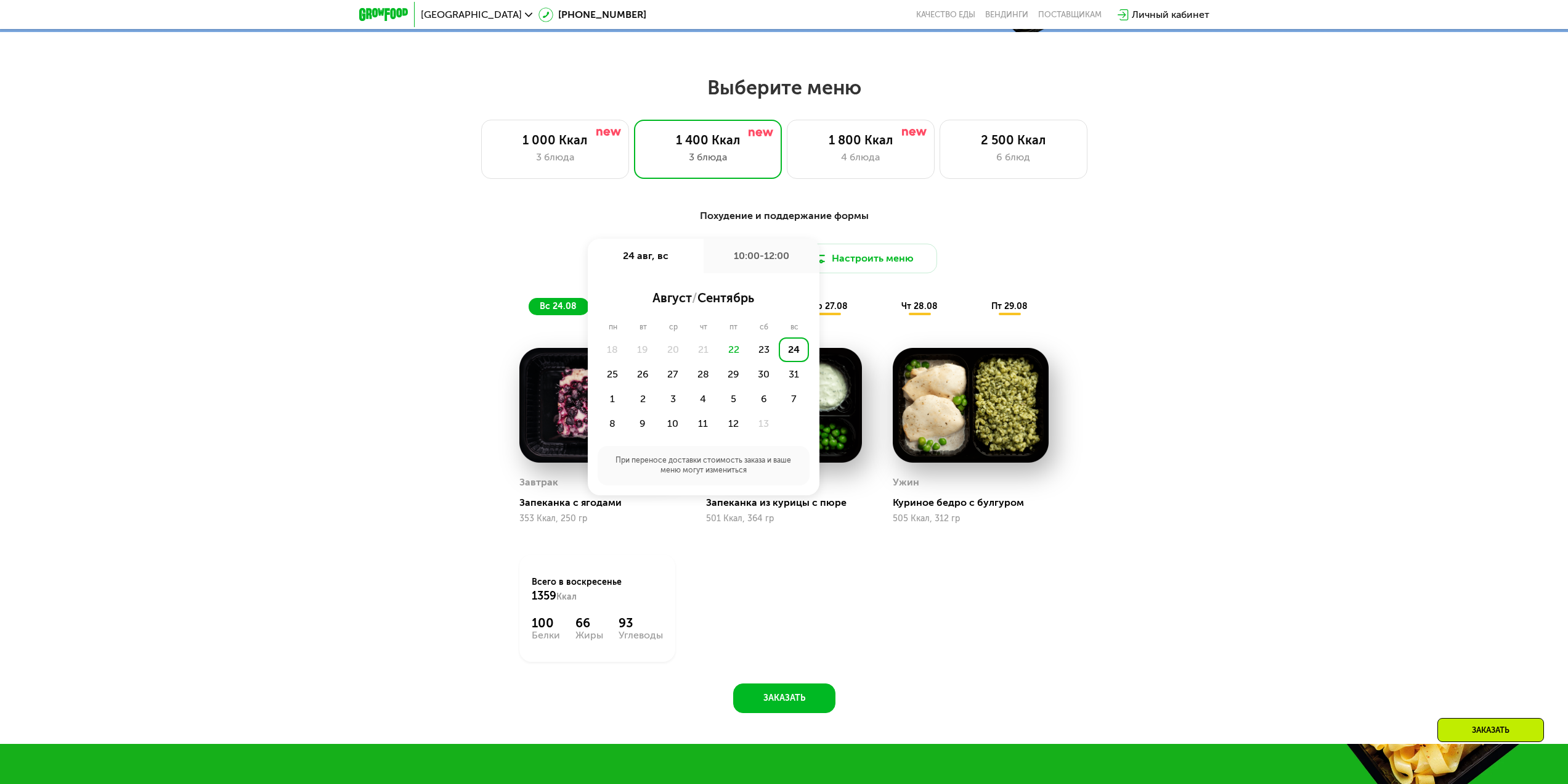
click at [950, 223] on div "Похудение и поддержание формы" at bounding box center [784, 216] width 730 height 15
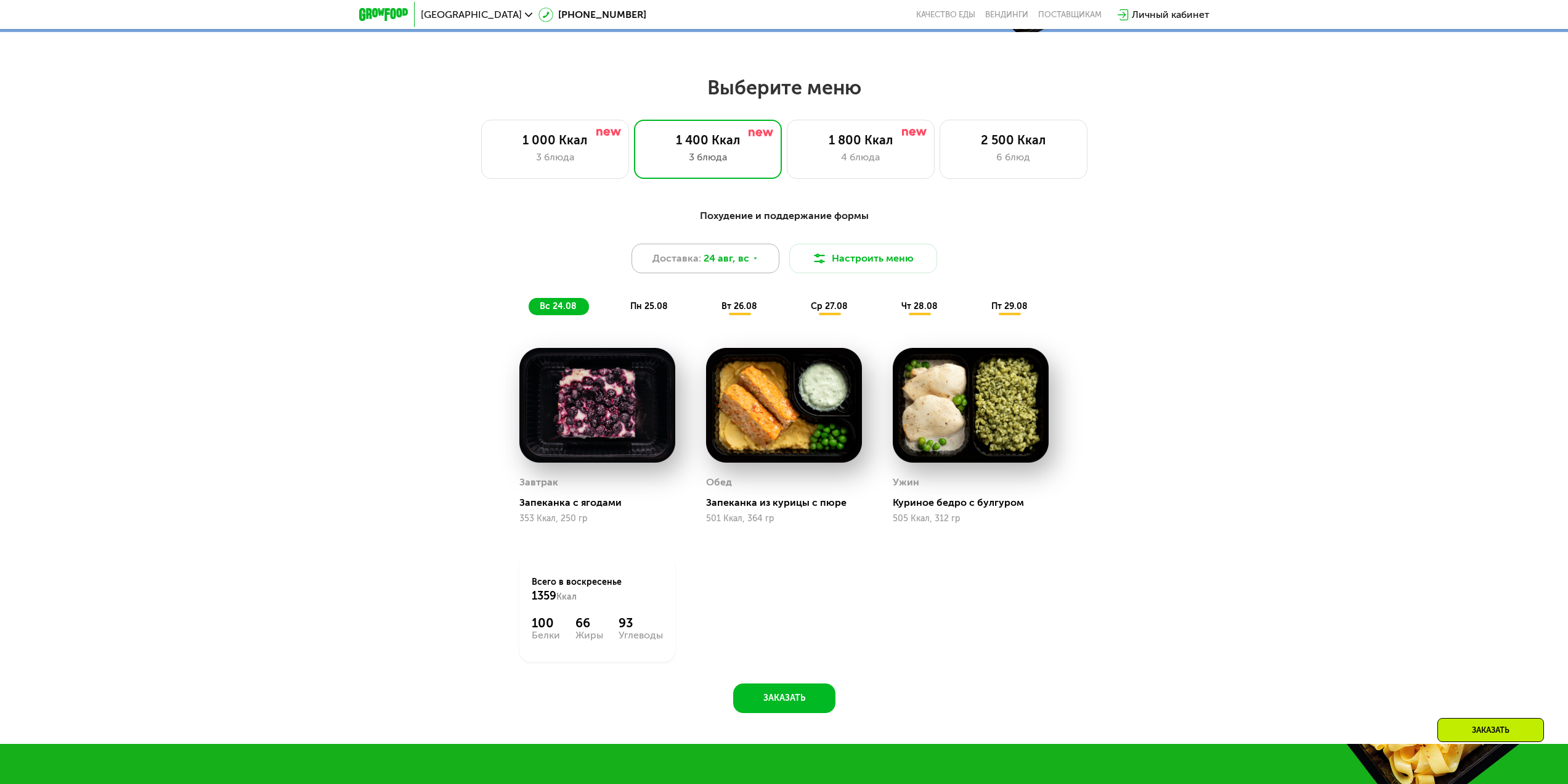
click at [732, 254] on div "Доставка: [DATE]" at bounding box center [706, 258] width 148 height 30
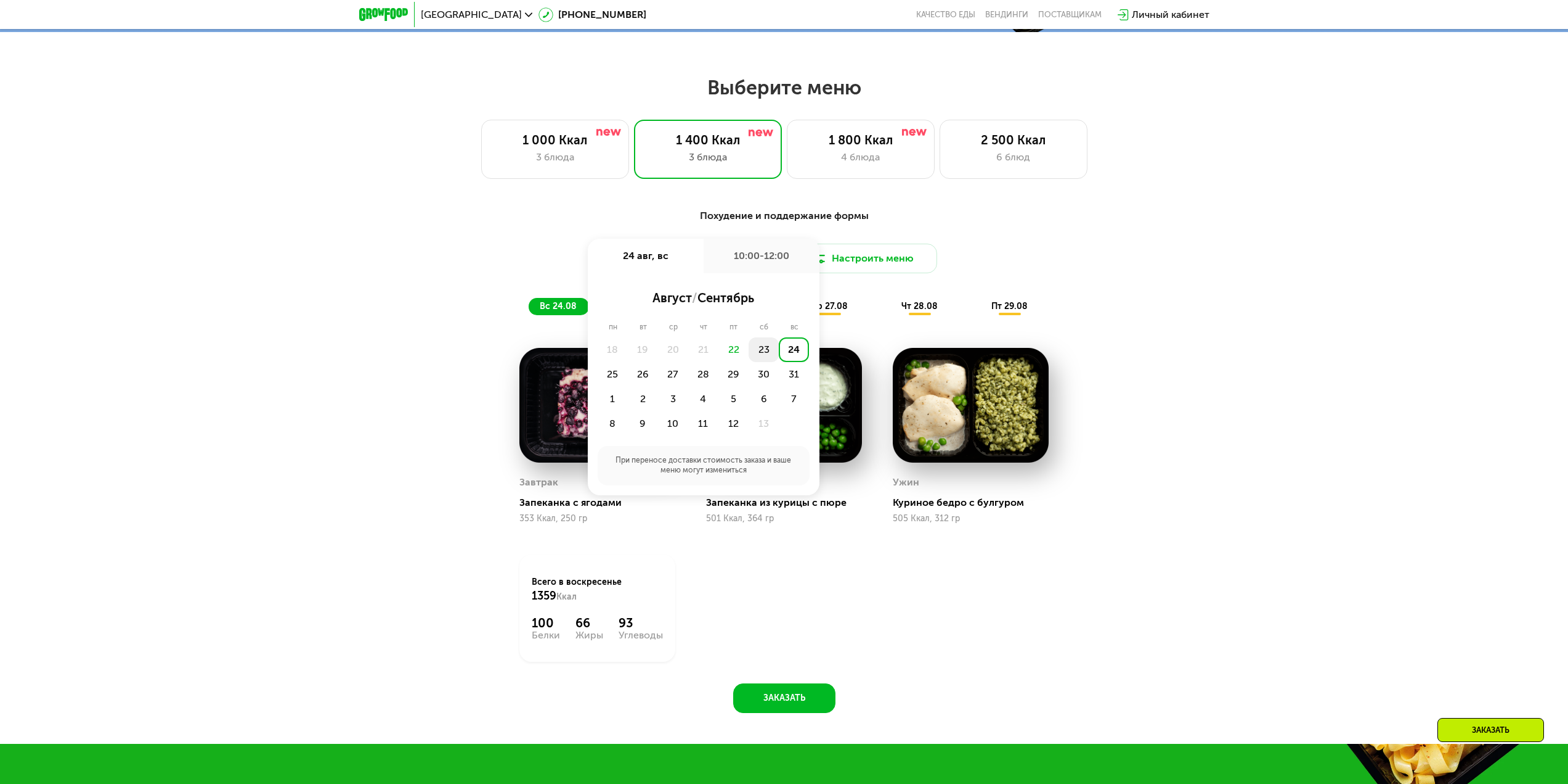
click at [779, 352] on div "23" at bounding box center [794, 349] width 30 height 24
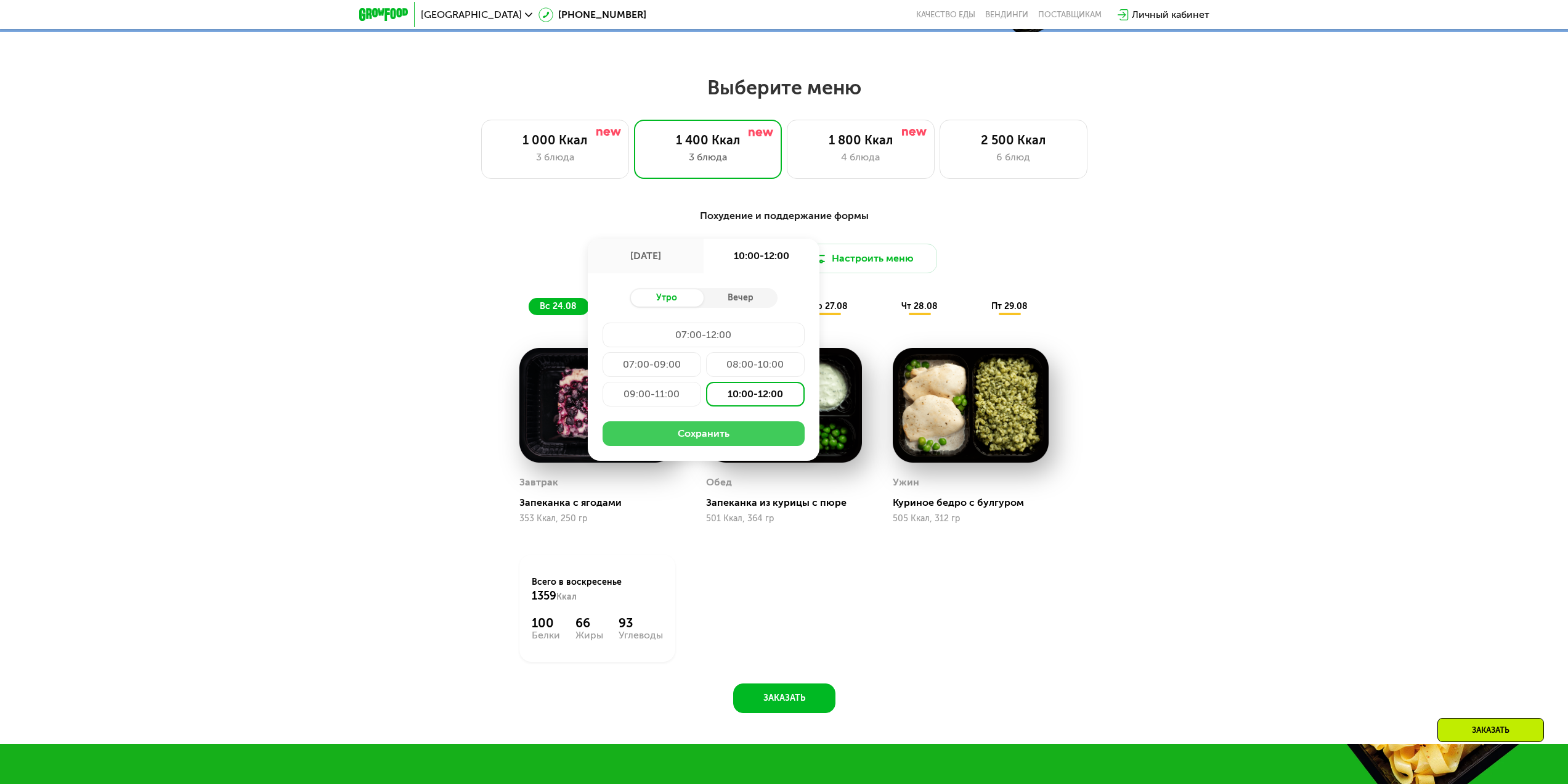
click at [705, 431] on button "Сохранить" at bounding box center [704, 432] width 202 height 24
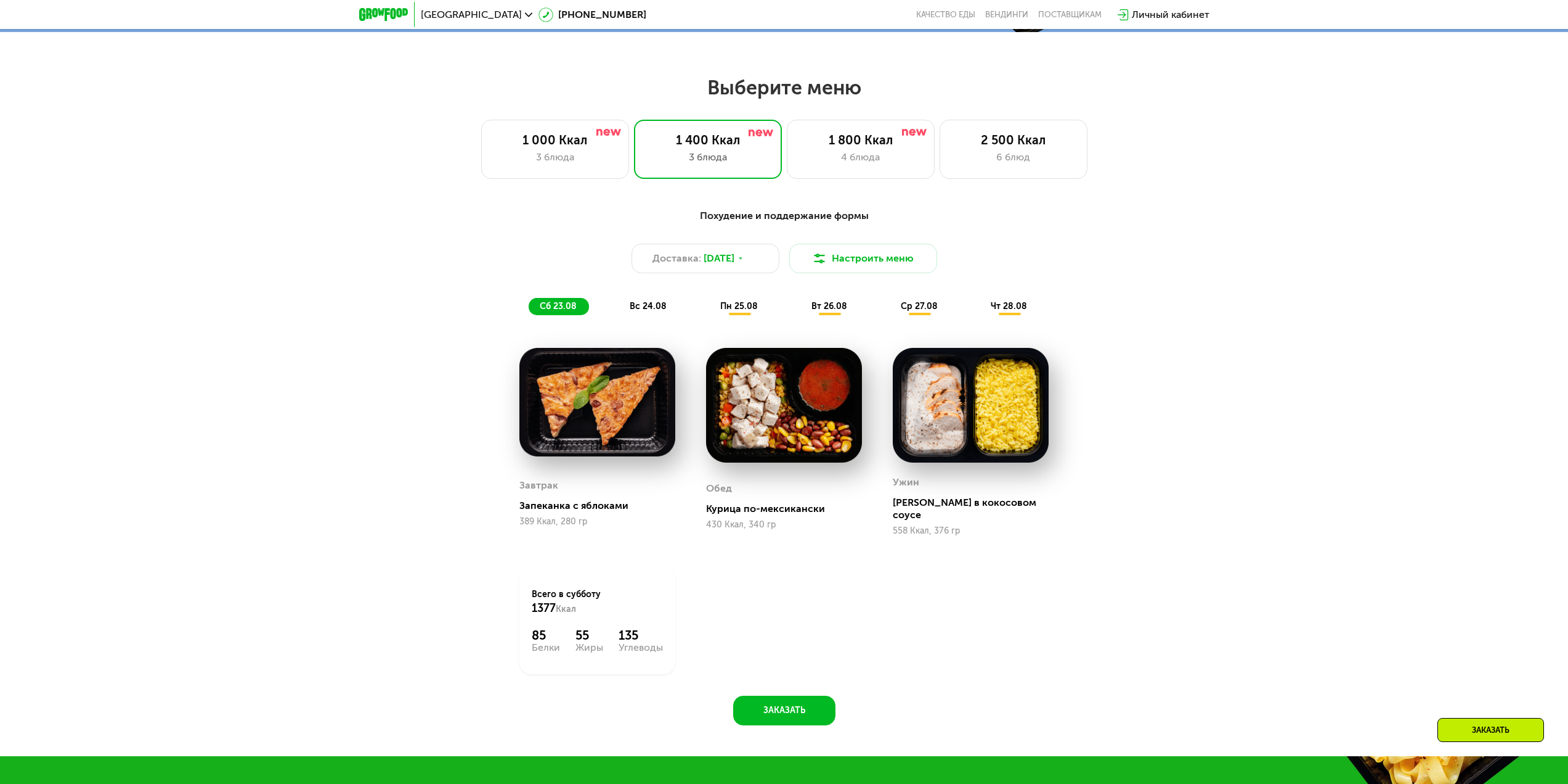
click at [642, 311] on span "вс 24.08" at bounding box center [648, 306] width 37 height 10
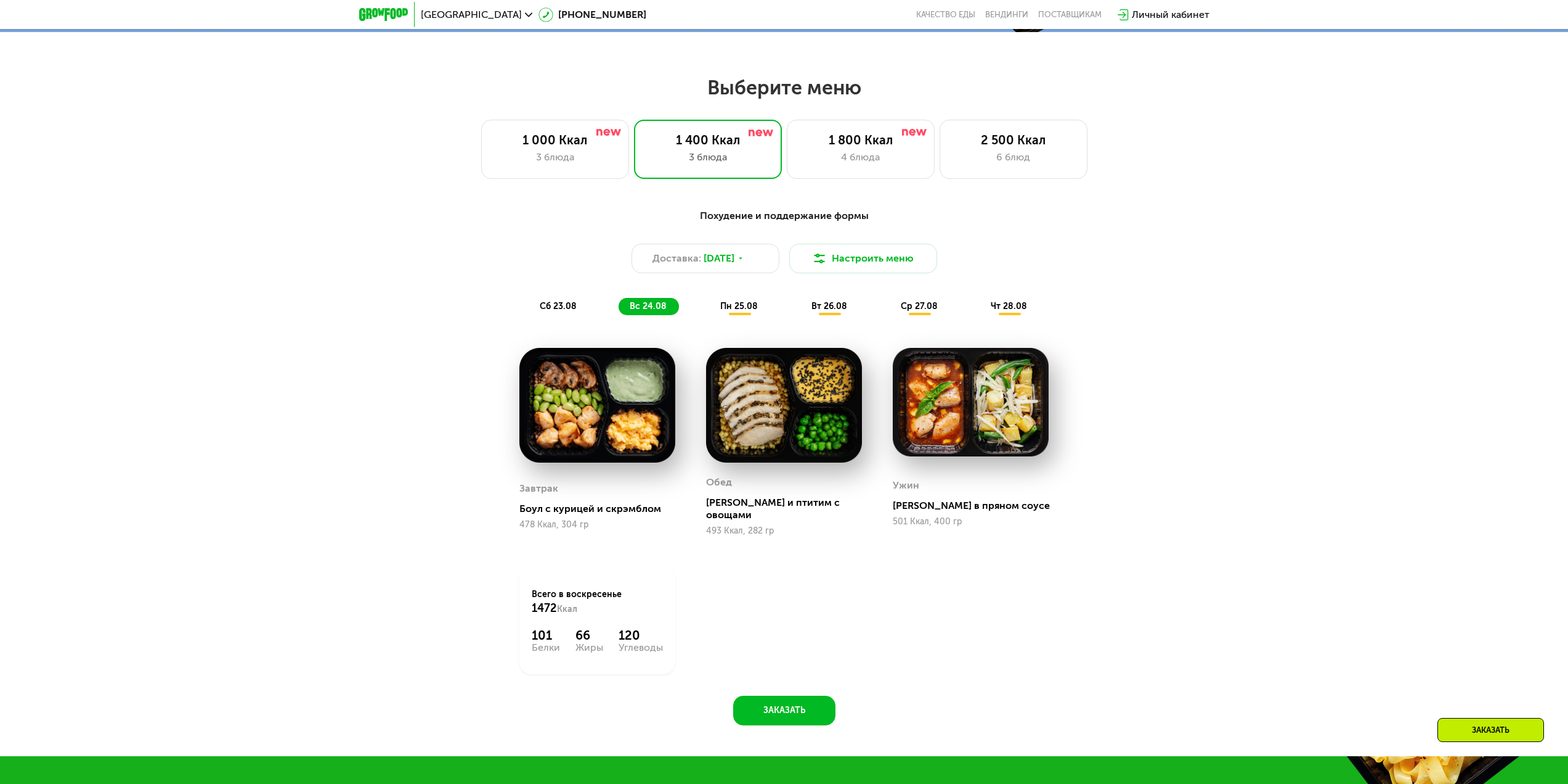
click at [552, 309] on span "сб 23.08" at bounding box center [559, 306] width 37 height 10
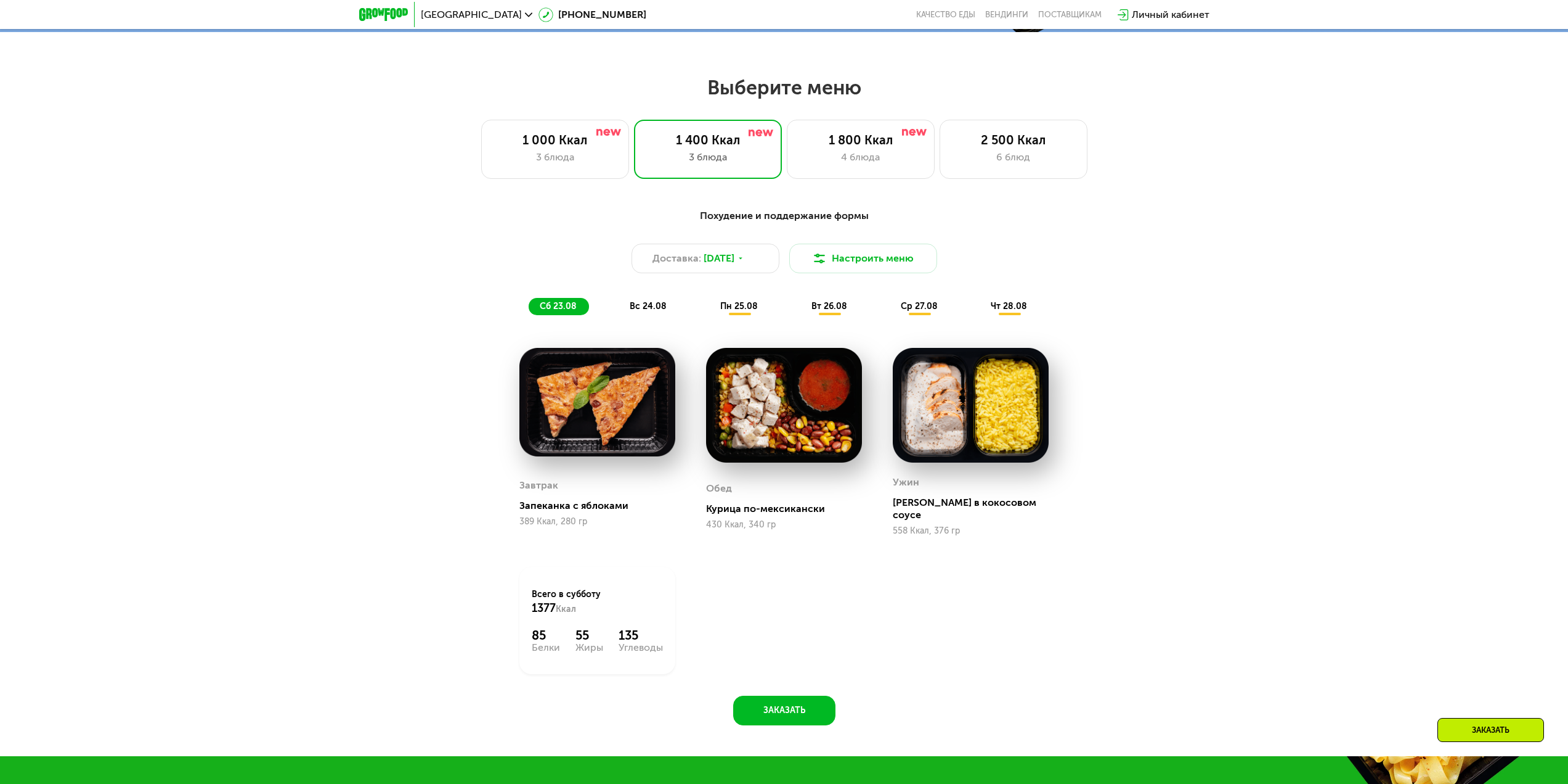
click at [644, 311] on span "вс 24.08" at bounding box center [648, 306] width 37 height 10
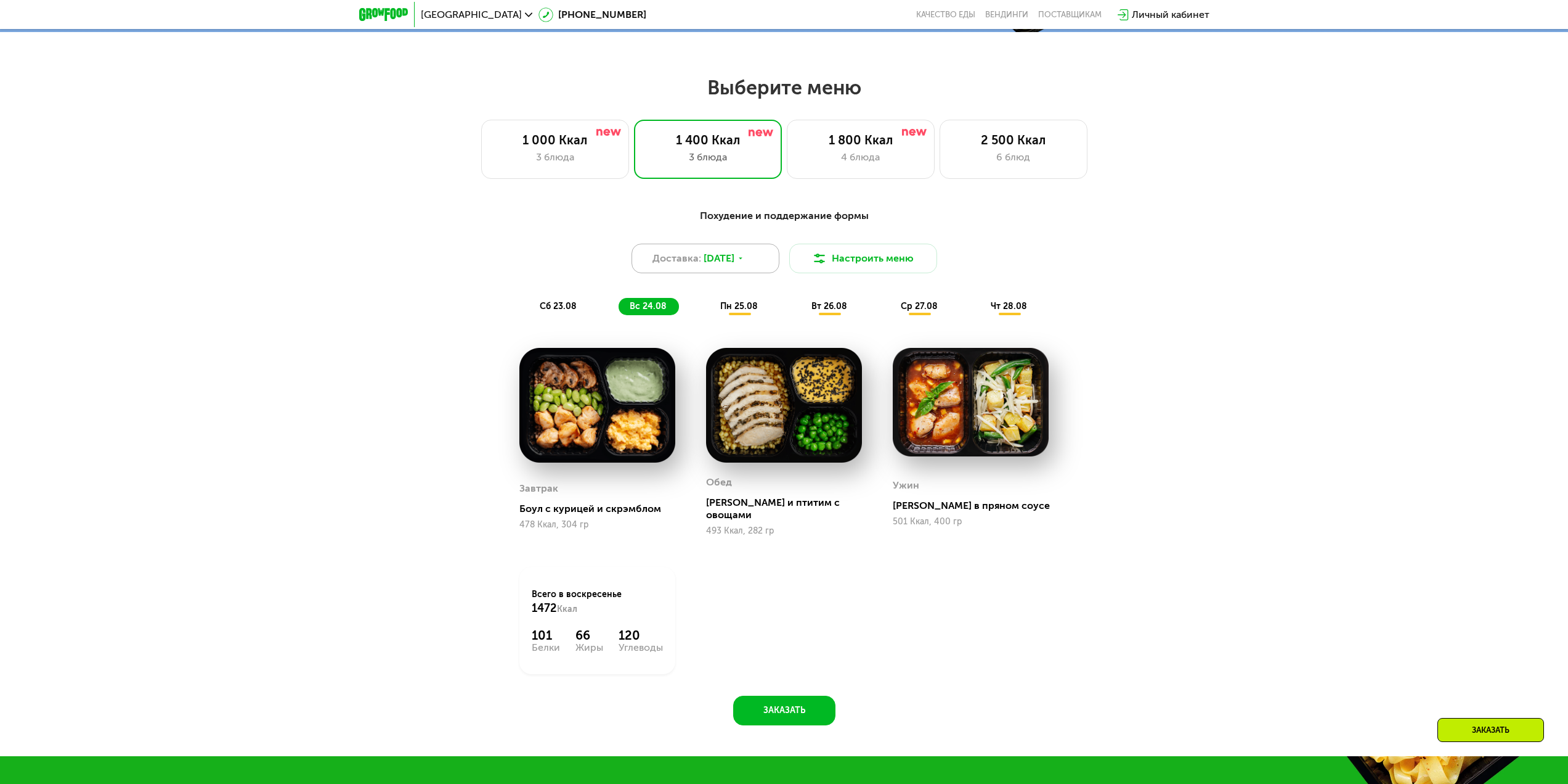
click at [720, 261] on span "[DATE]" at bounding box center [719, 259] width 31 height 15
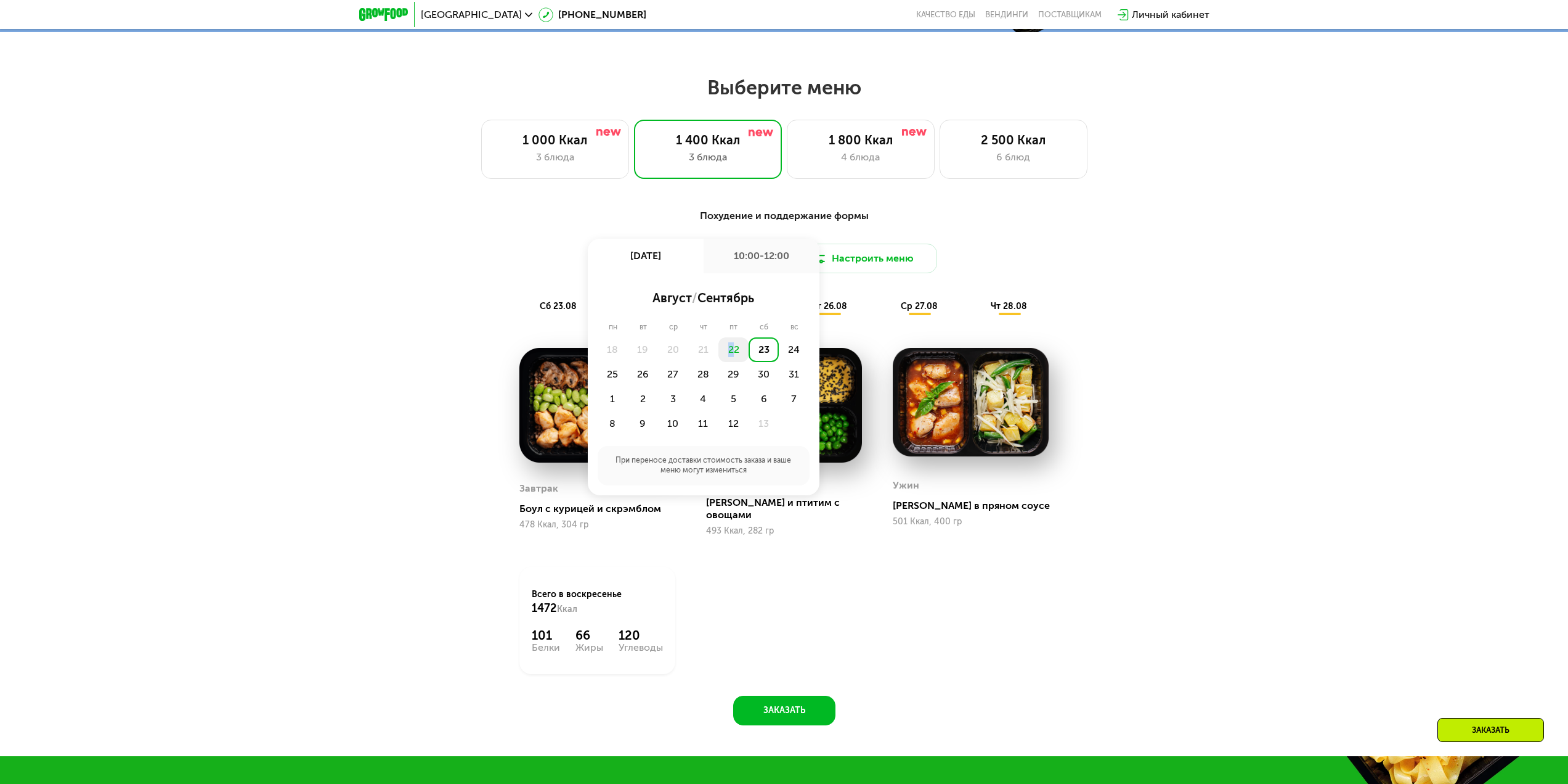
click at [736, 361] on div "22" at bounding box center [734, 349] width 30 height 24
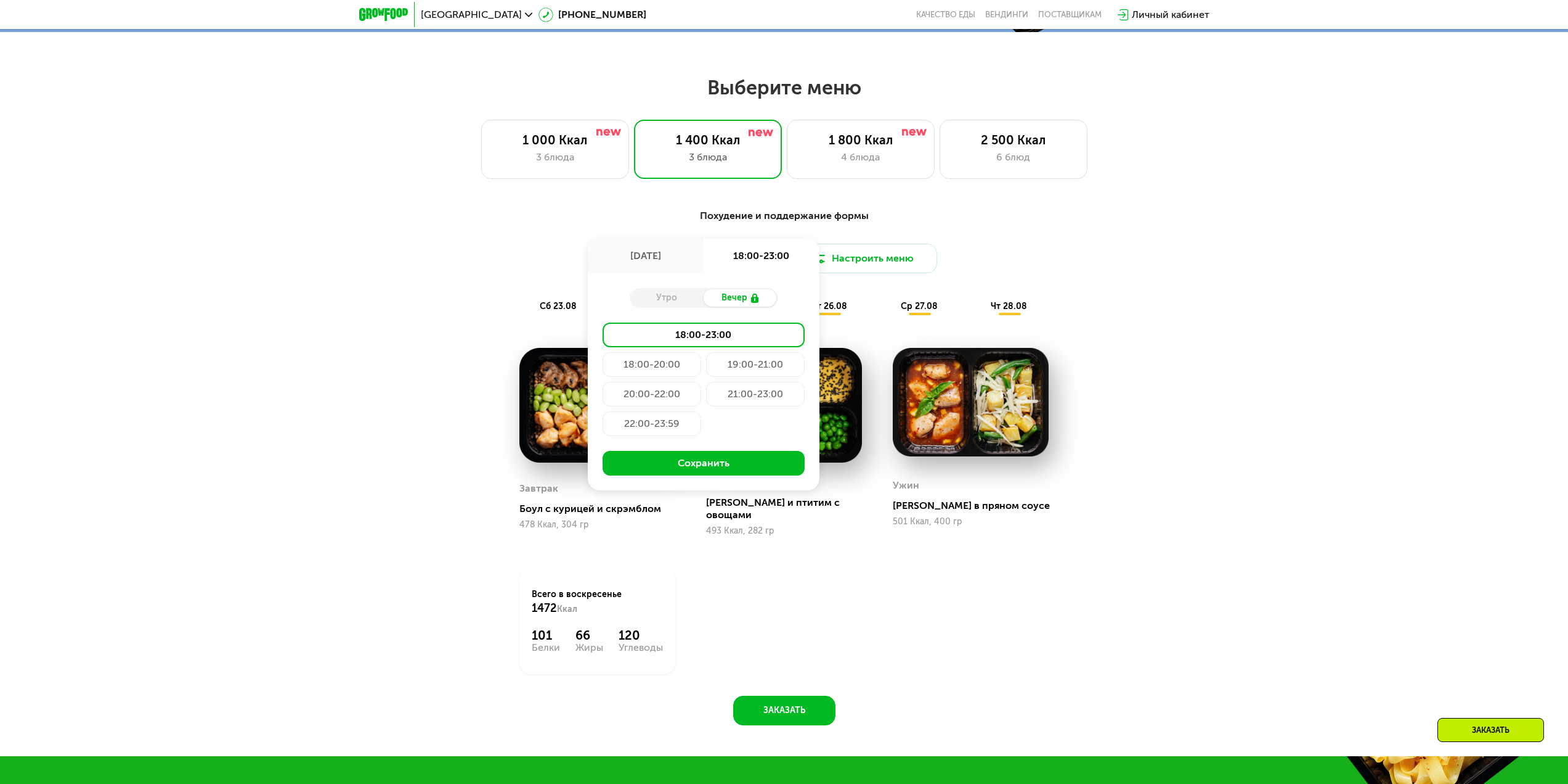
click at [661, 298] on div "Утро" at bounding box center [666, 298] width 74 height 17
drag, startPoint x: 730, startPoint y: 439, endPoint x: 724, endPoint y: 438, distance: 6.1
click at [726, 438] on div "18:00-23:00 18:00-20:00 19:00-21:00 20:00-22:00 21:00-23:00 22:00-23:59" at bounding box center [704, 381] width 202 height 118
click at [666, 259] on div "[DATE]" at bounding box center [645, 255] width 115 height 35
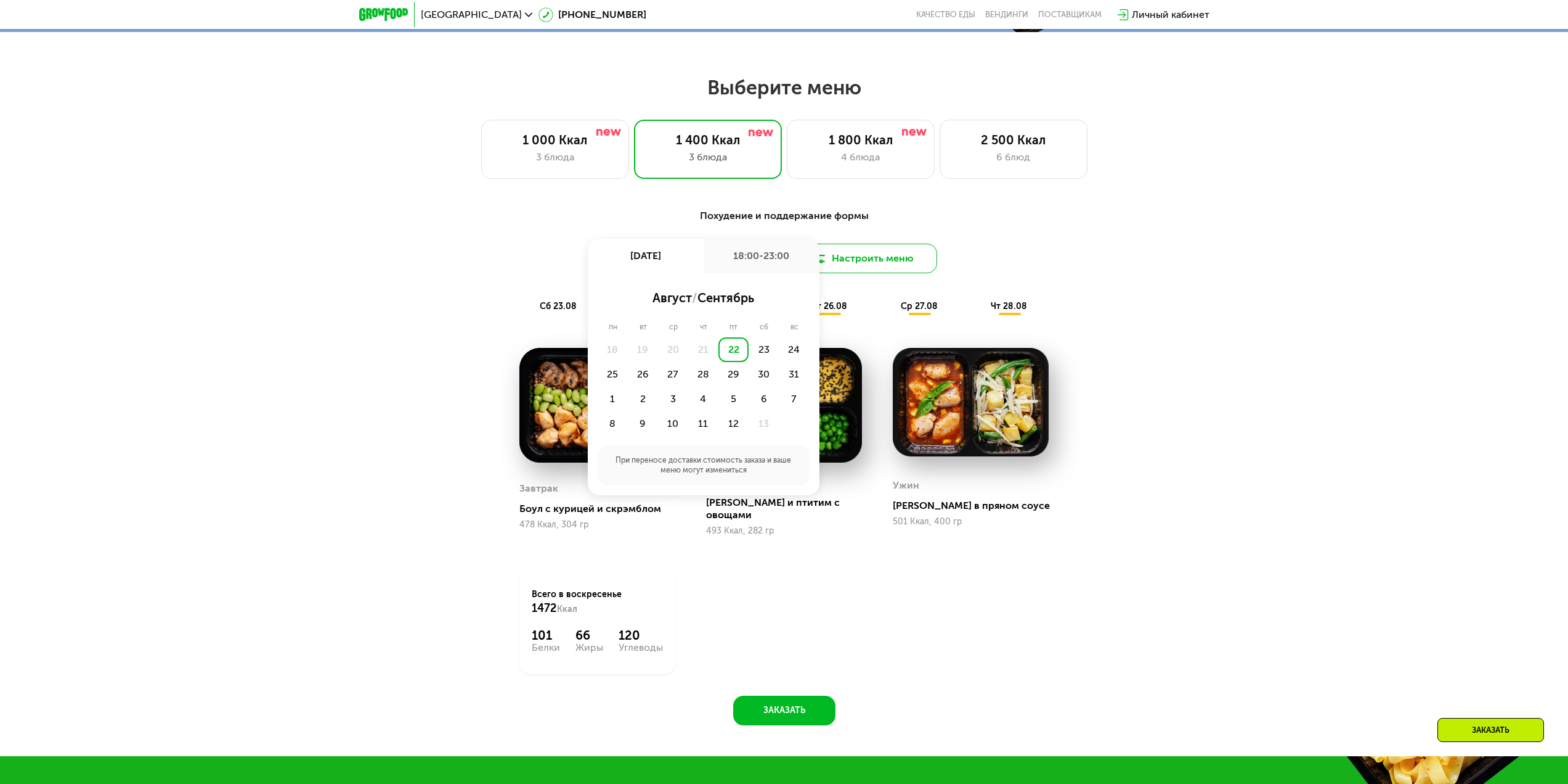
click at [923, 273] on button "Настроить меню" at bounding box center [864, 258] width 148 height 30
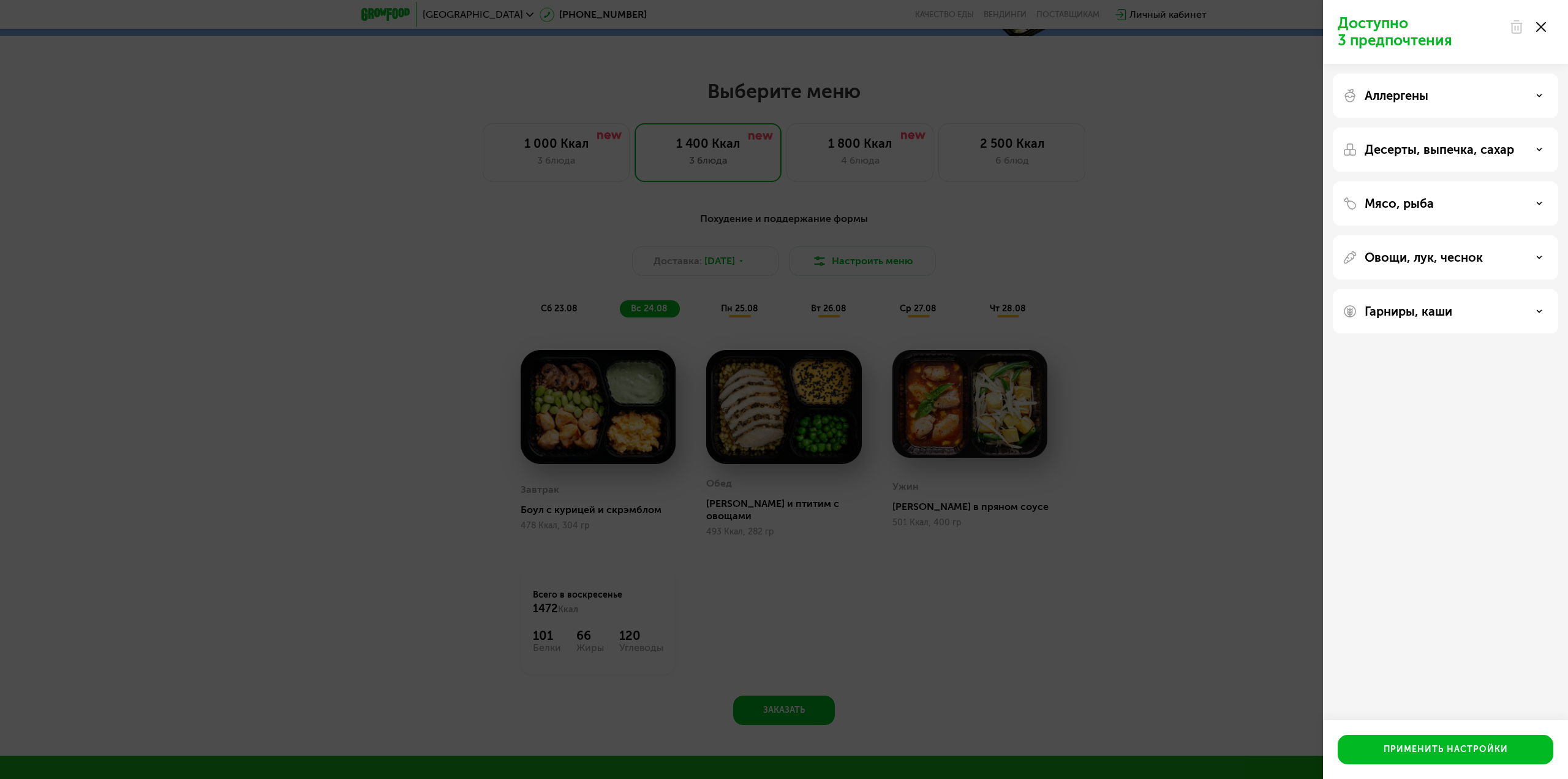
click at [850, 274] on div "Доступно 3 предпочтения Аллергены Десерты, выпечка, сахар Мясо, рыба Овощи, лук…" at bounding box center [784, 390] width 1568 height 779
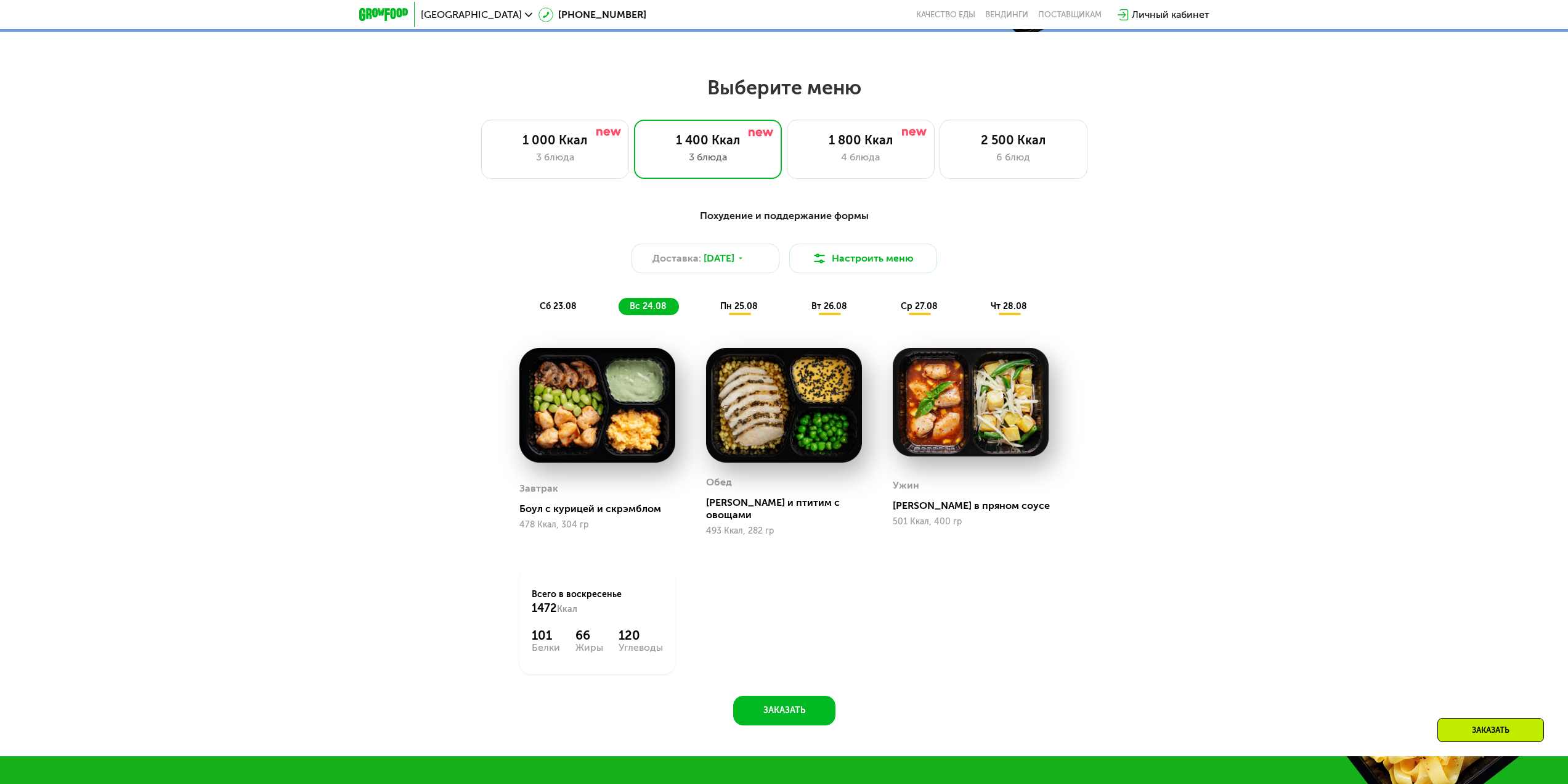
drag, startPoint x: 642, startPoint y: 295, endPoint x: 700, endPoint y: 303, distance: 58.5
click at [643, 295] on div "Похудение и поддержание формы Доставка: [DATE] Настроить меню сб 23.08 вс 24.08…" at bounding box center [784, 261] width 730 height 107
click at [730, 308] on span "пн 25.08" at bounding box center [739, 306] width 38 height 10
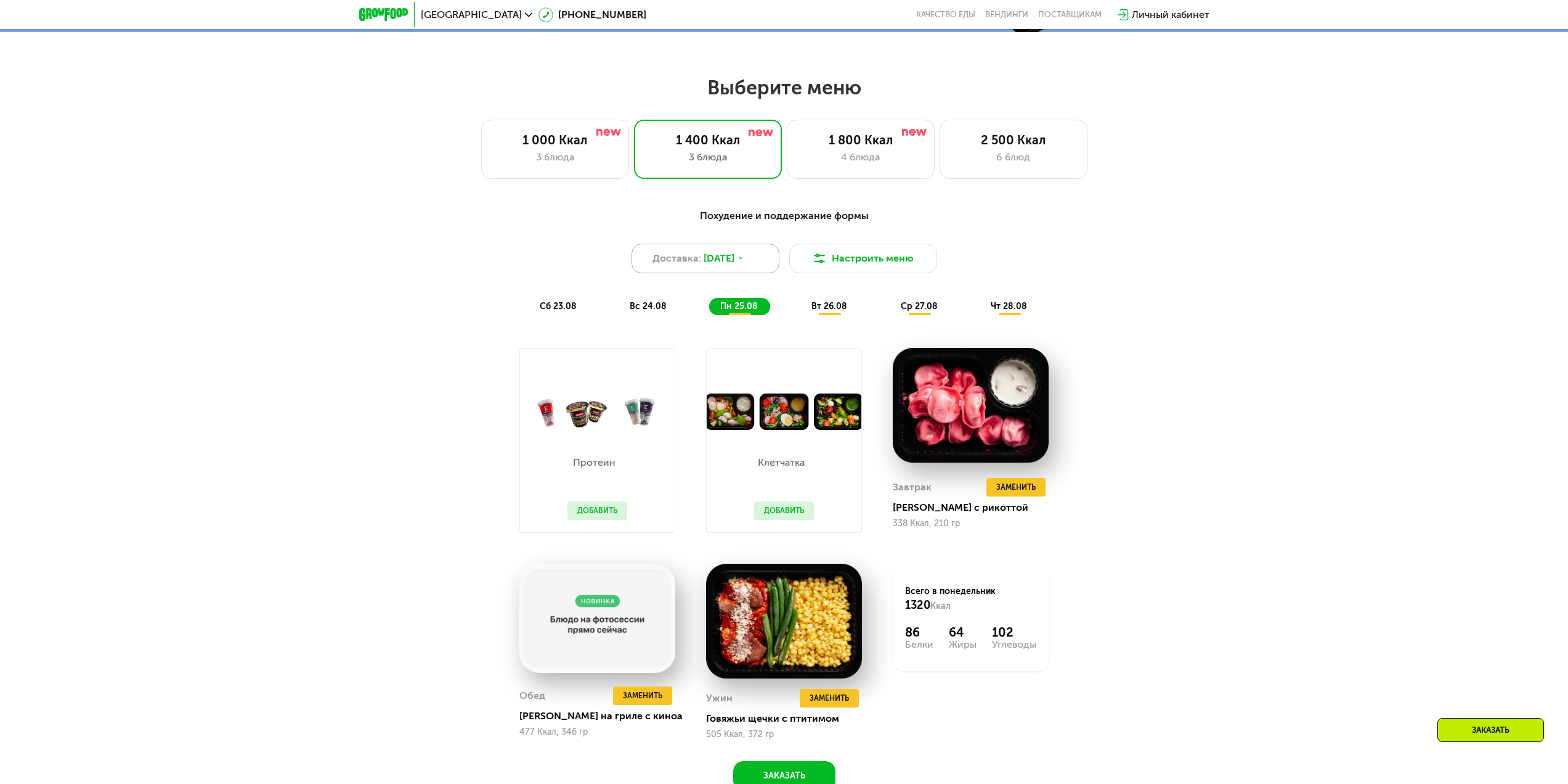
click at [714, 266] on span "[DATE]" at bounding box center [719, 259] width 31 height 15
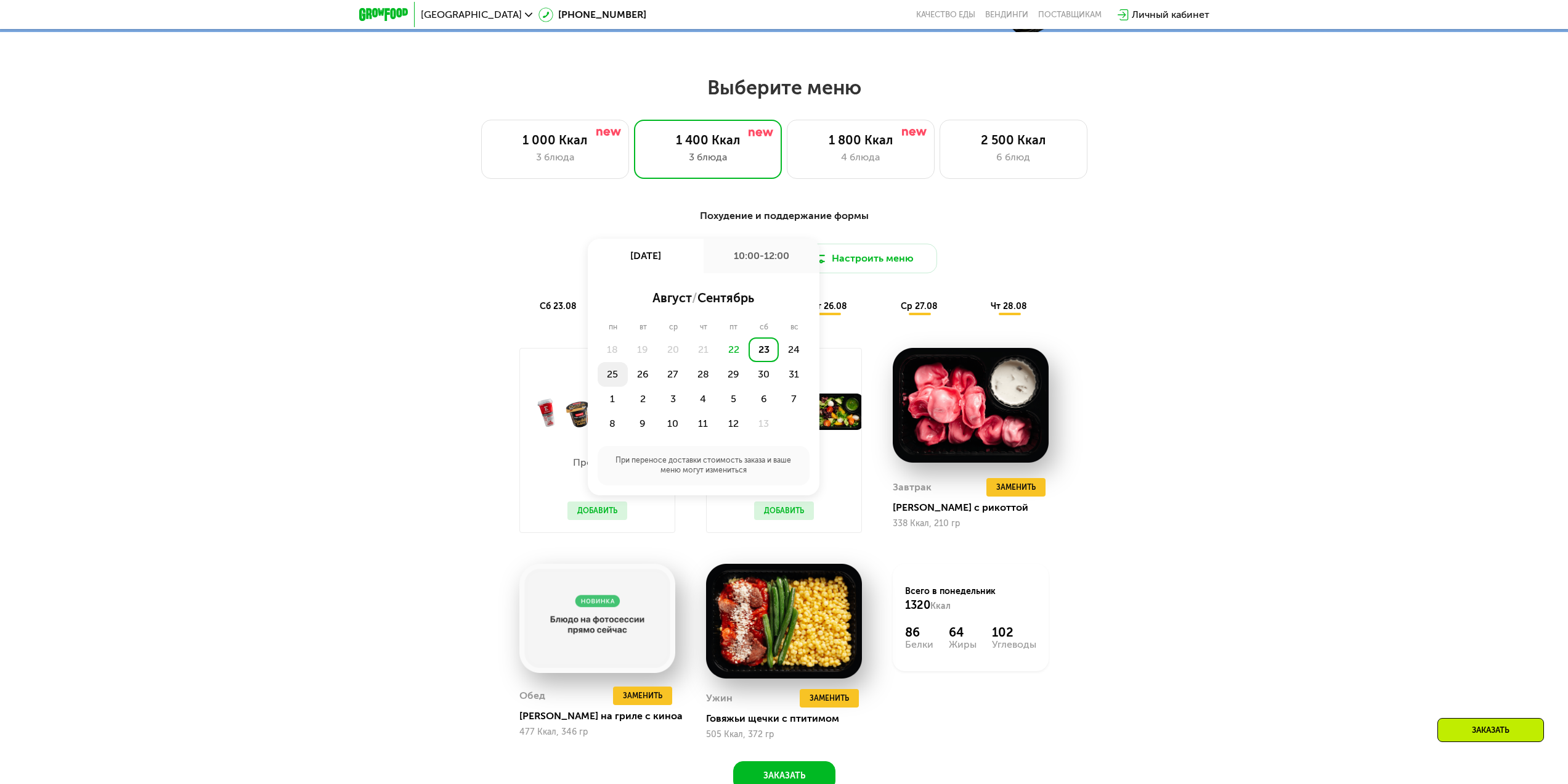
click at [628, 375] on div "25" at bounding box center [643, 373] width 30 height 24
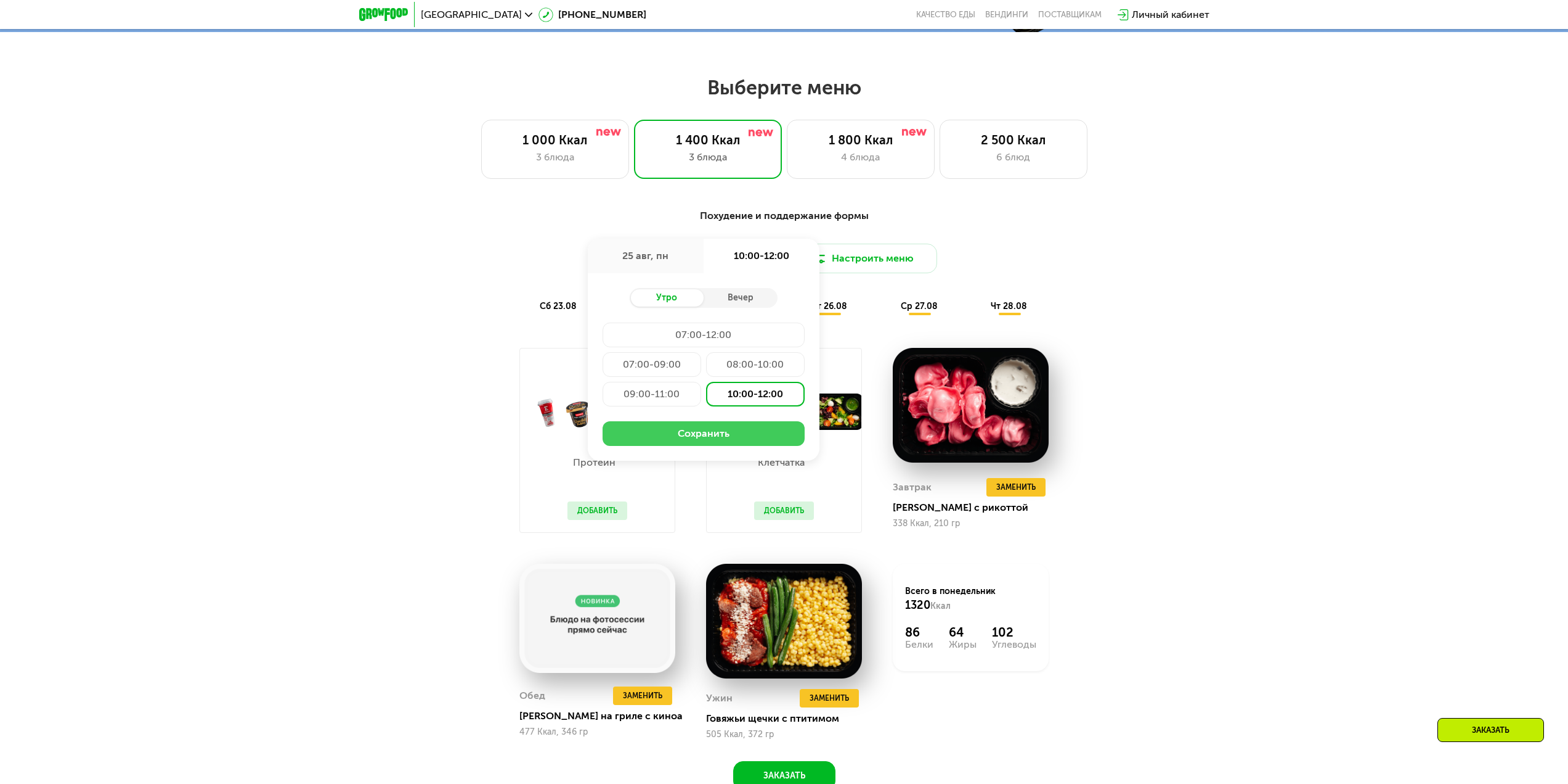
click at [730, 436] on button "Сохранить" at bounding box center [704, 432] width 202 height 24
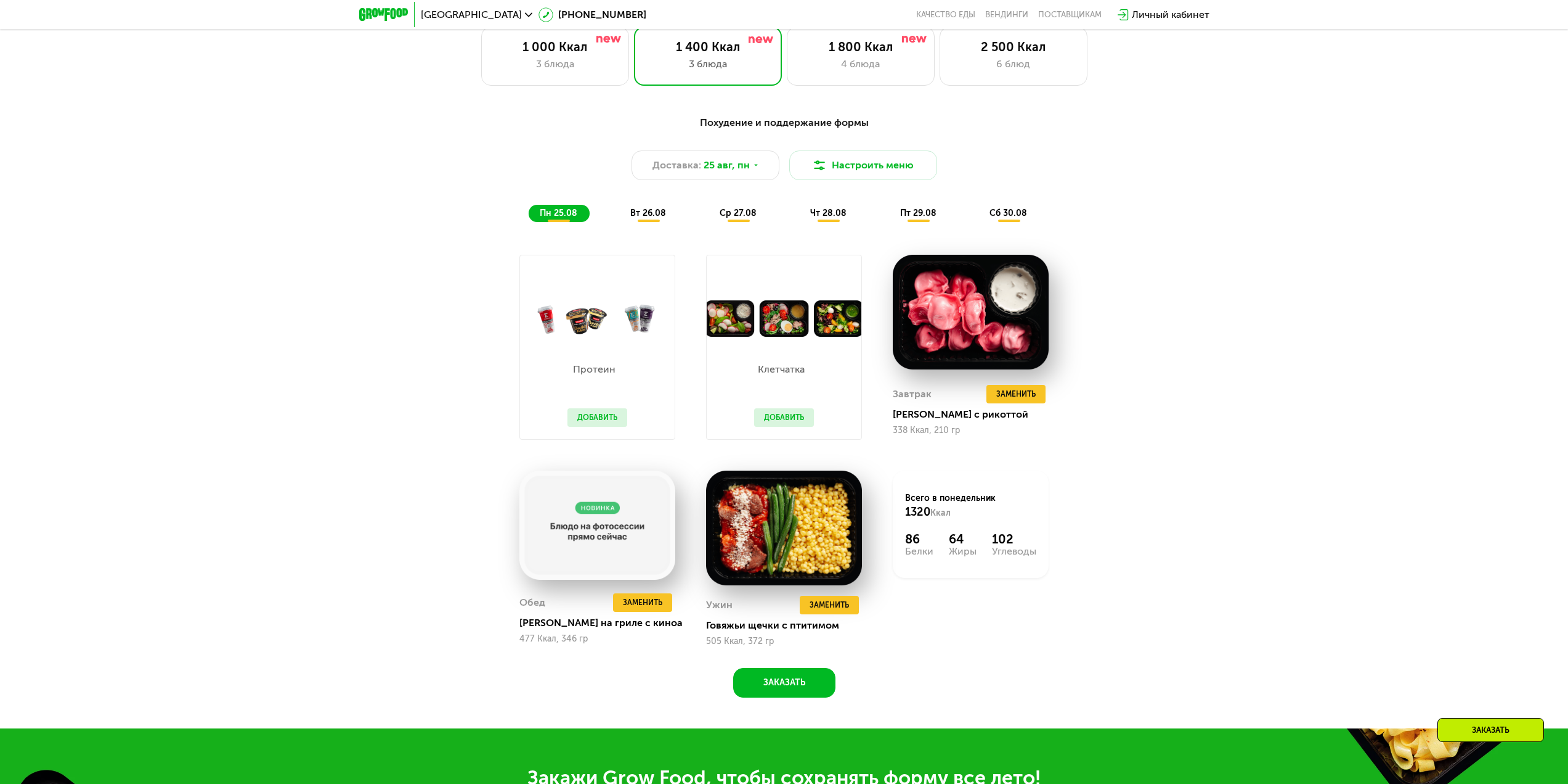
scroll to position [863, 0]
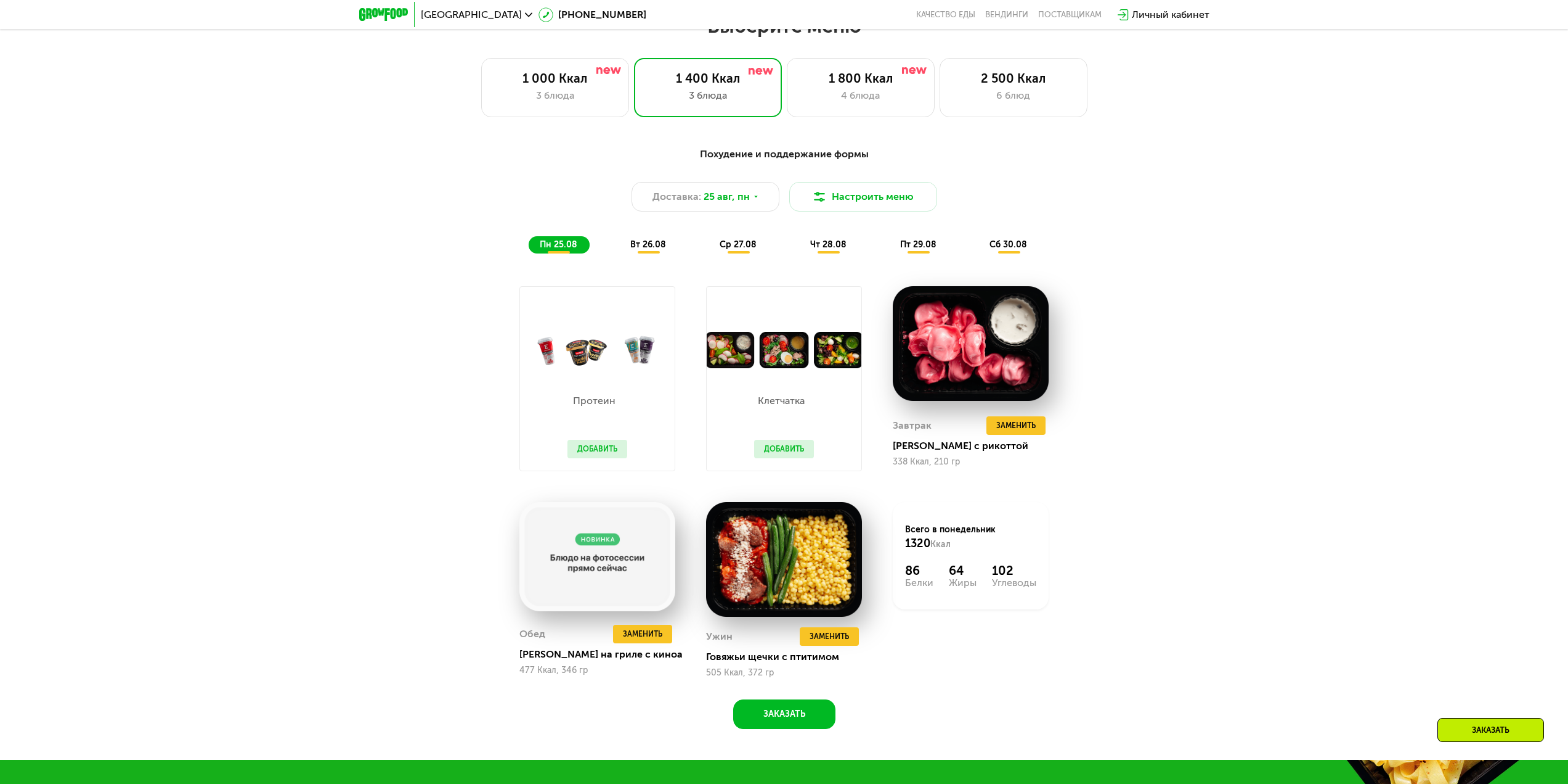
drag, startPoint x: 644, startPoint y: 673, endPoint x: 1088, endPoint y: 728, distance: 447.4
click at [1081, 729] on div "Похудение и поддержание формы Доставка: [DATE] Настроить меню пн 25.08 вт 26.08…" at bounding box center [784, 434] width 759 height 590
click at [1088, 728] on div "Похудение и поддержание формы Доставка: [DATE] Настроить меню пн 25.08 вт 26.08…" at bounding box center [784, 434] width 759 height 590
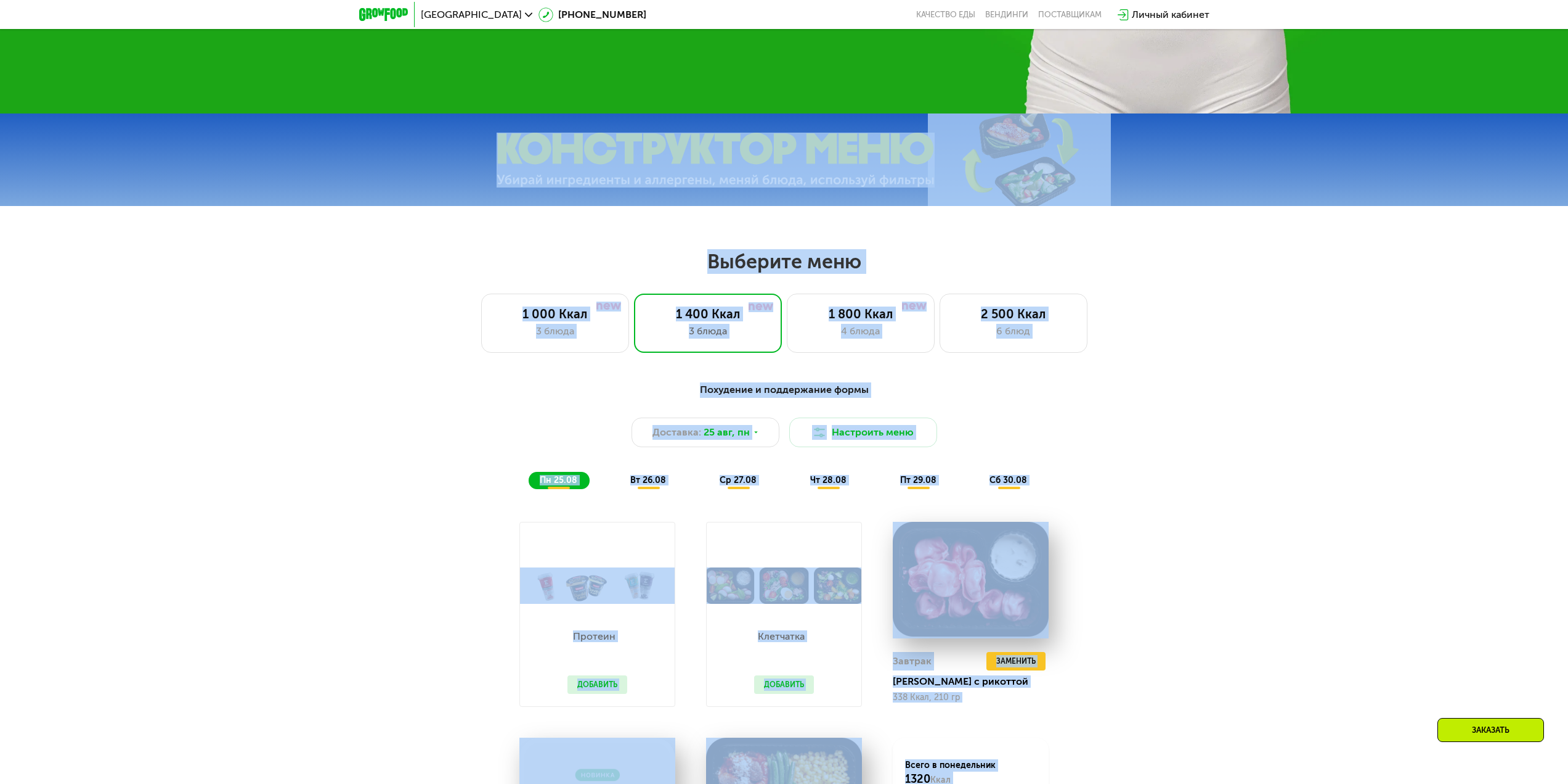
scroll to position [0, 0]
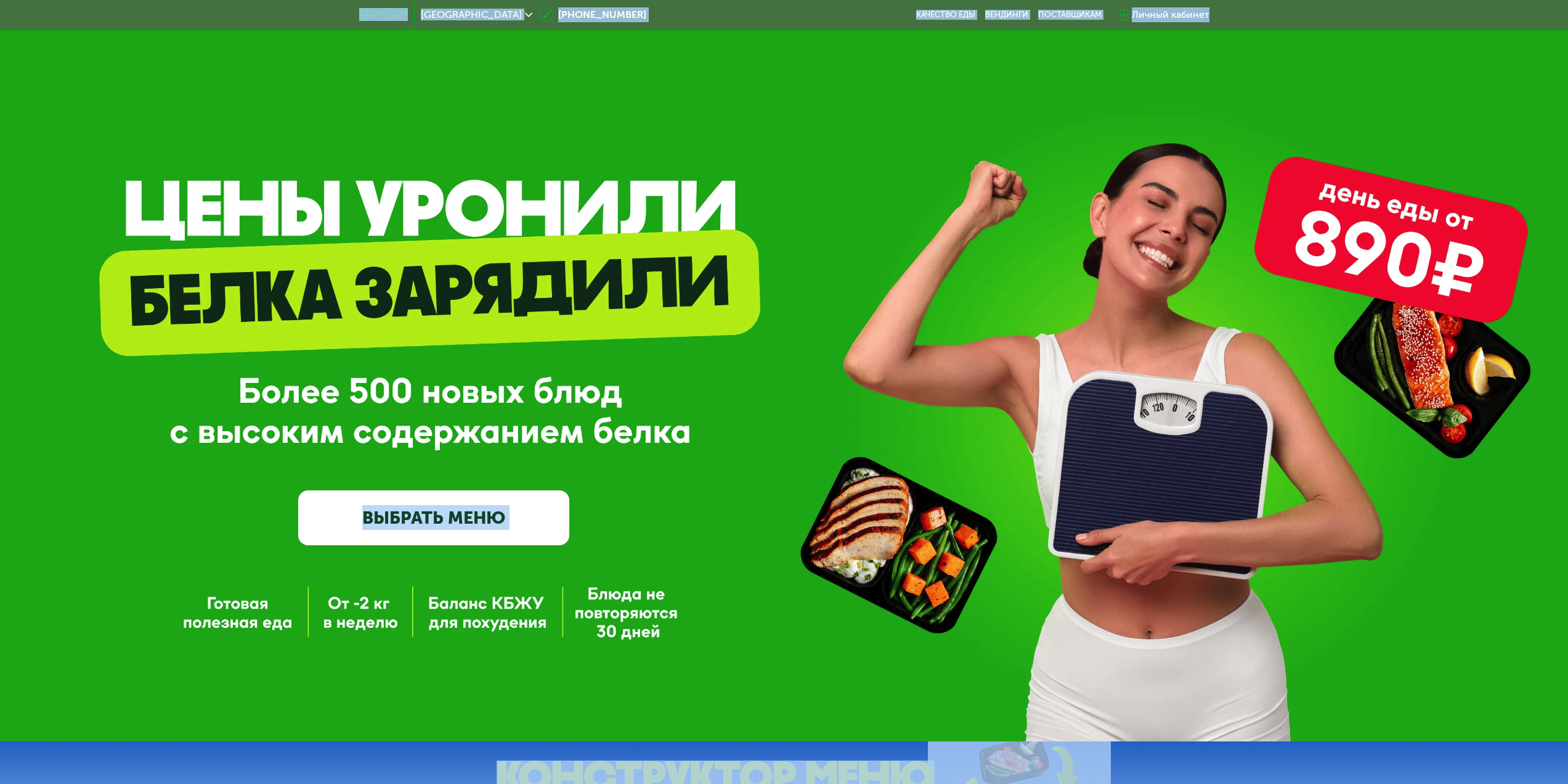
drag, startPoint x: 1088, startPoint y: 728, endPoint x: 289, endPoint y: 15, distance: 1070.9
